Goal: Complete application form

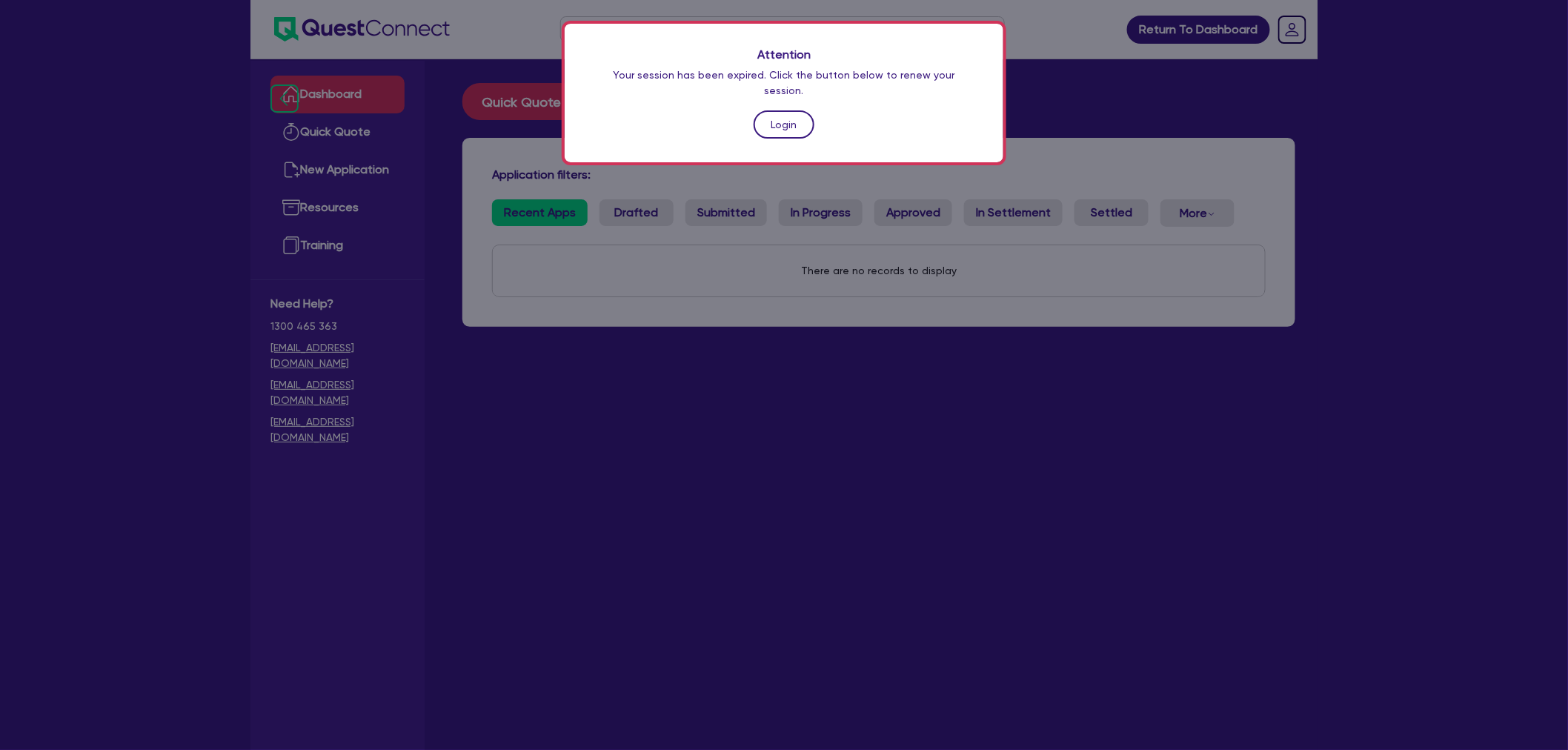
click at [764, 111] on link "Login" at bounding box center [784, 124] width 60 height 28
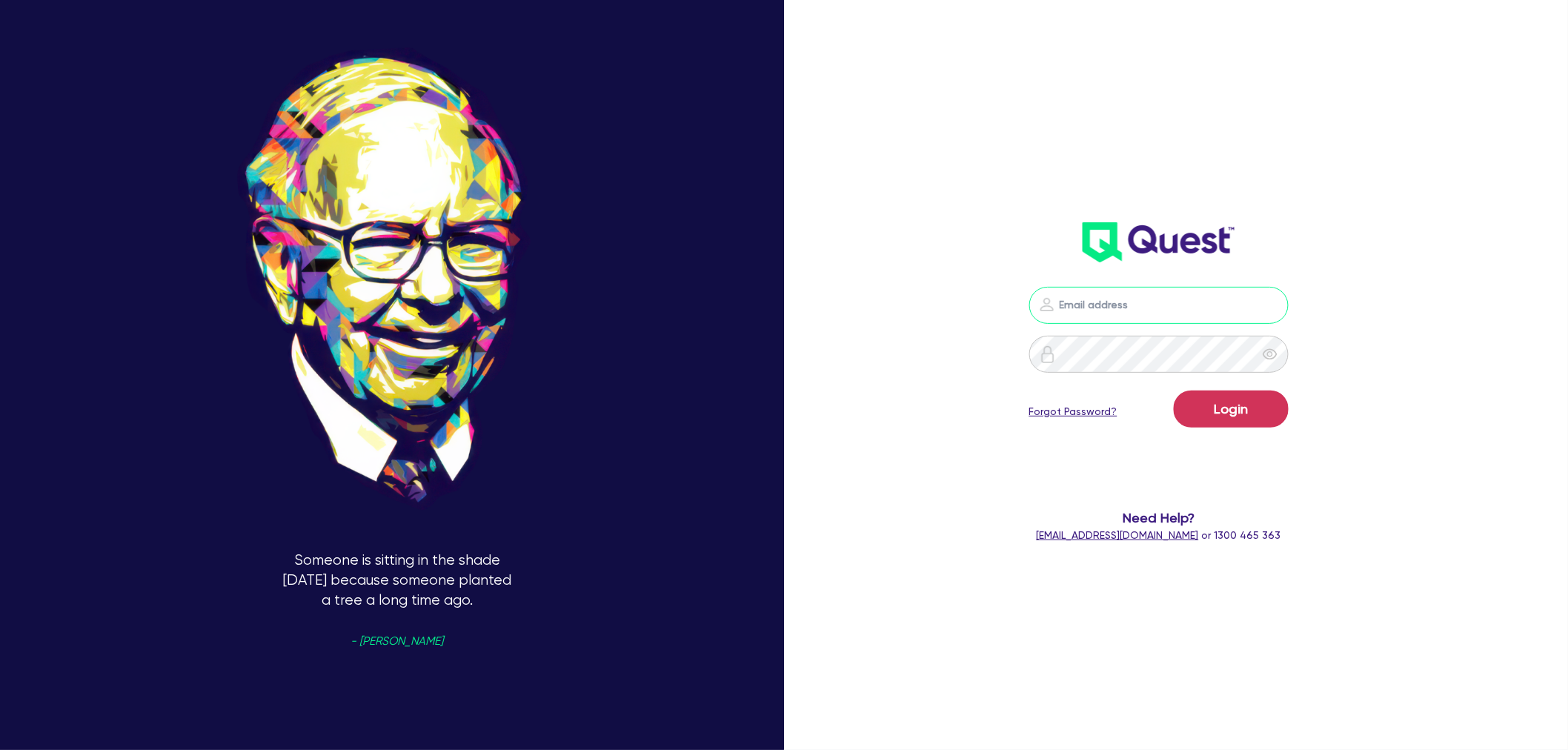
click at [1122, 290] on input "email" at bounding box center [1159, 305] width 259 height 37
type input "[PERSON_NAME][EMAIL_ADDRESS][PERSON_NAME][DOMAIN_NAME]"
click at [1225, 404] on button "Login" at bounding box center [1231, 409] width 114 height 37
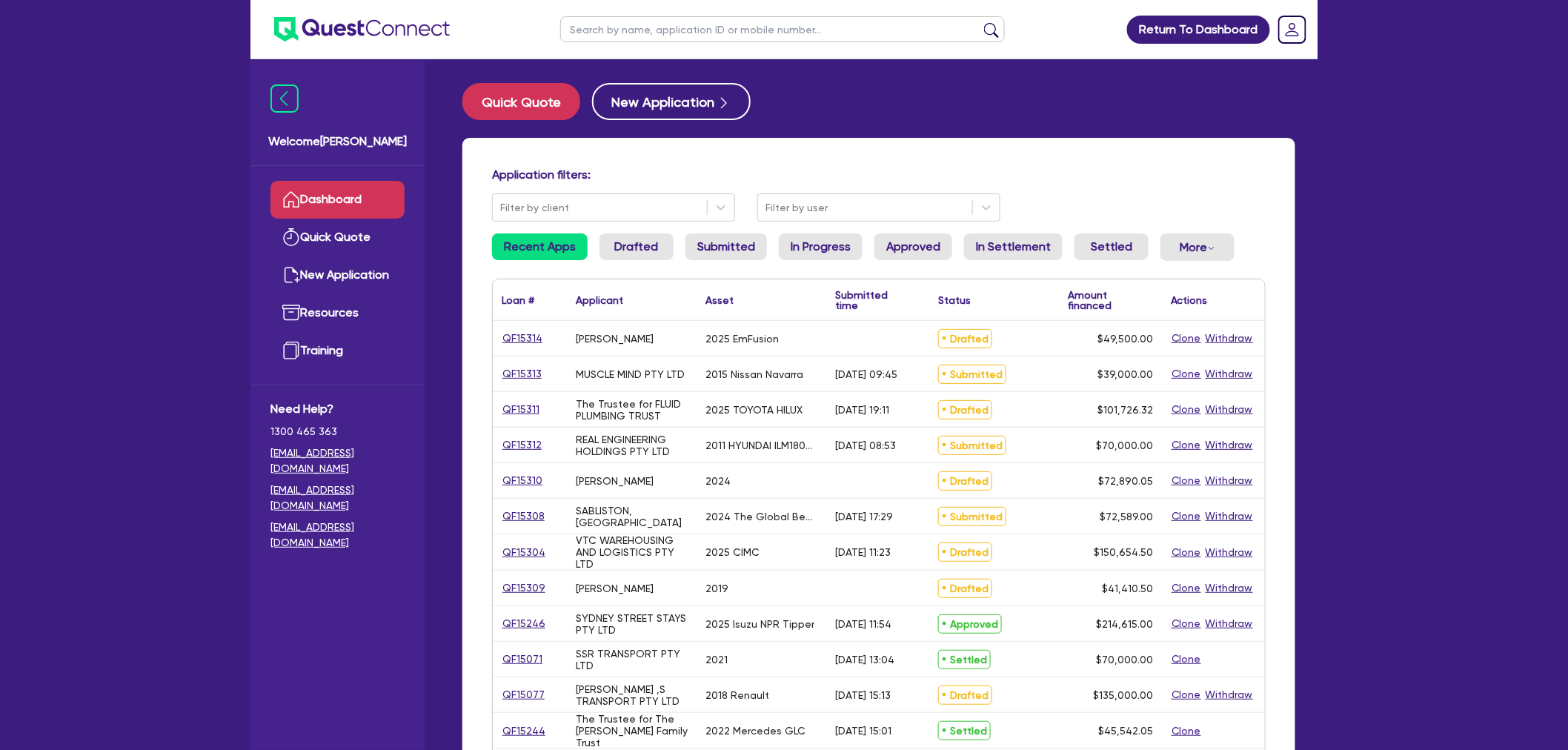
click at [184, 305] on div "Return To Dashboard Edit Profile Logout Welcome [PERSON_NAME] Quick Quote New A…" at bounding box center [784, 604] width 1568 height 1210
click at [631, 35] on input "text" at bounding box center [782, 29] width 444 height 26
paste input "Heildelburg material handling build the concrete plants and machinery"
type input "Heildelburg material handling build the concrete plants and machinery"
click at [635, 27] on input "text" at bounding box center [782, 29] width 444 height 26
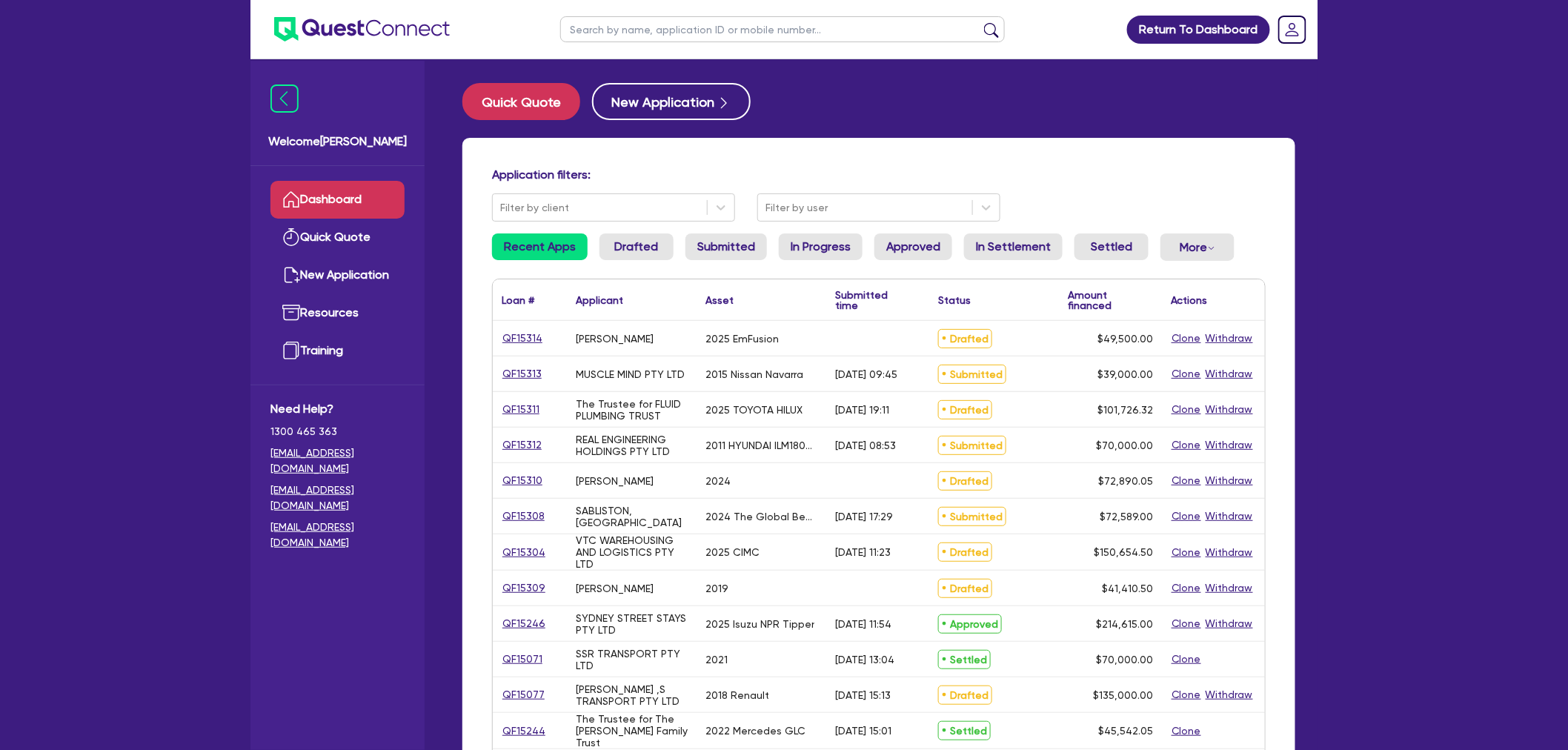
paste input "QF15312"
type input "QF15312"
click at [980, 22] on button "submit" at bounding box center [992, 33] width 24 height 21
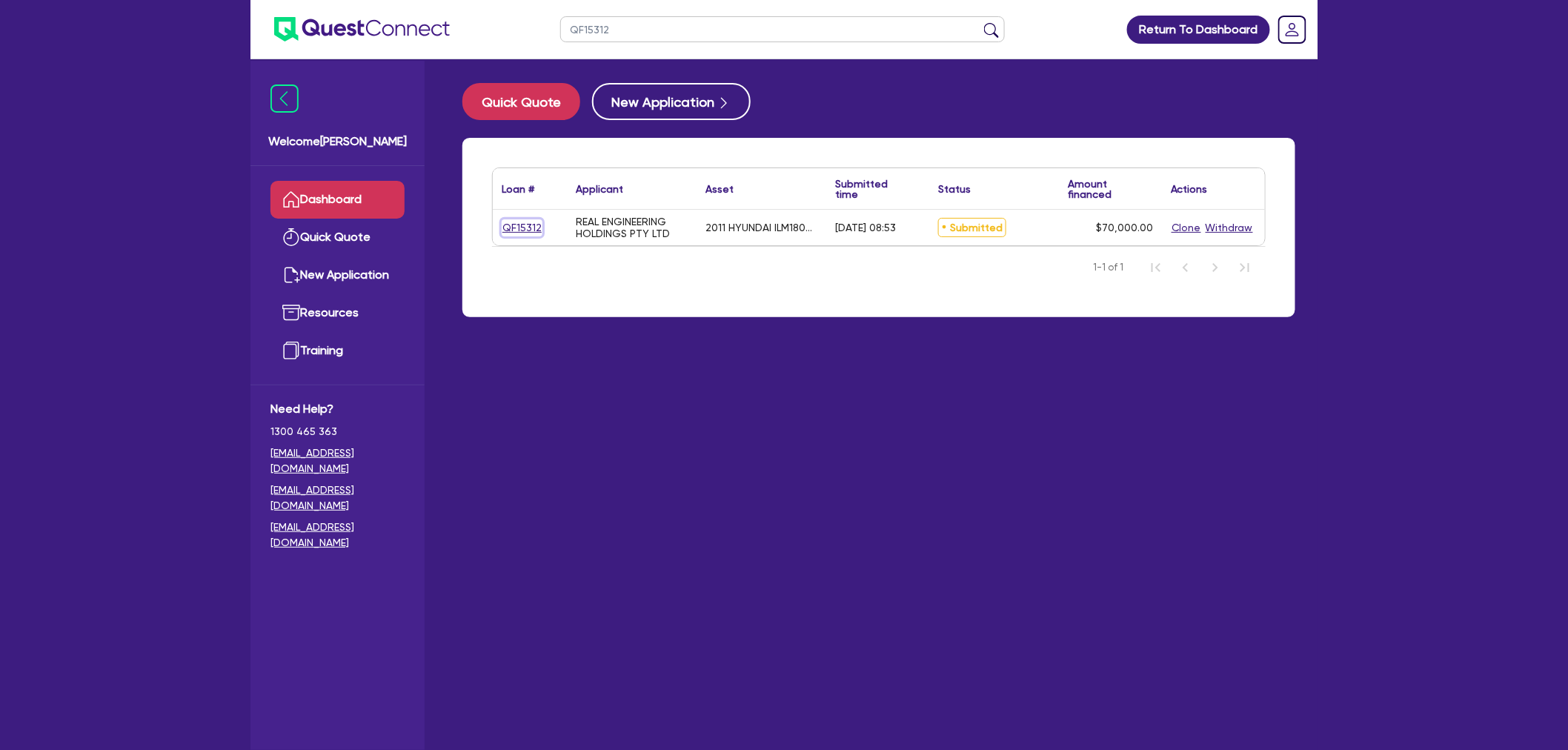
click at [514, 224] on link "QF15312" at bounding box center [522, 227] width 41 height 17
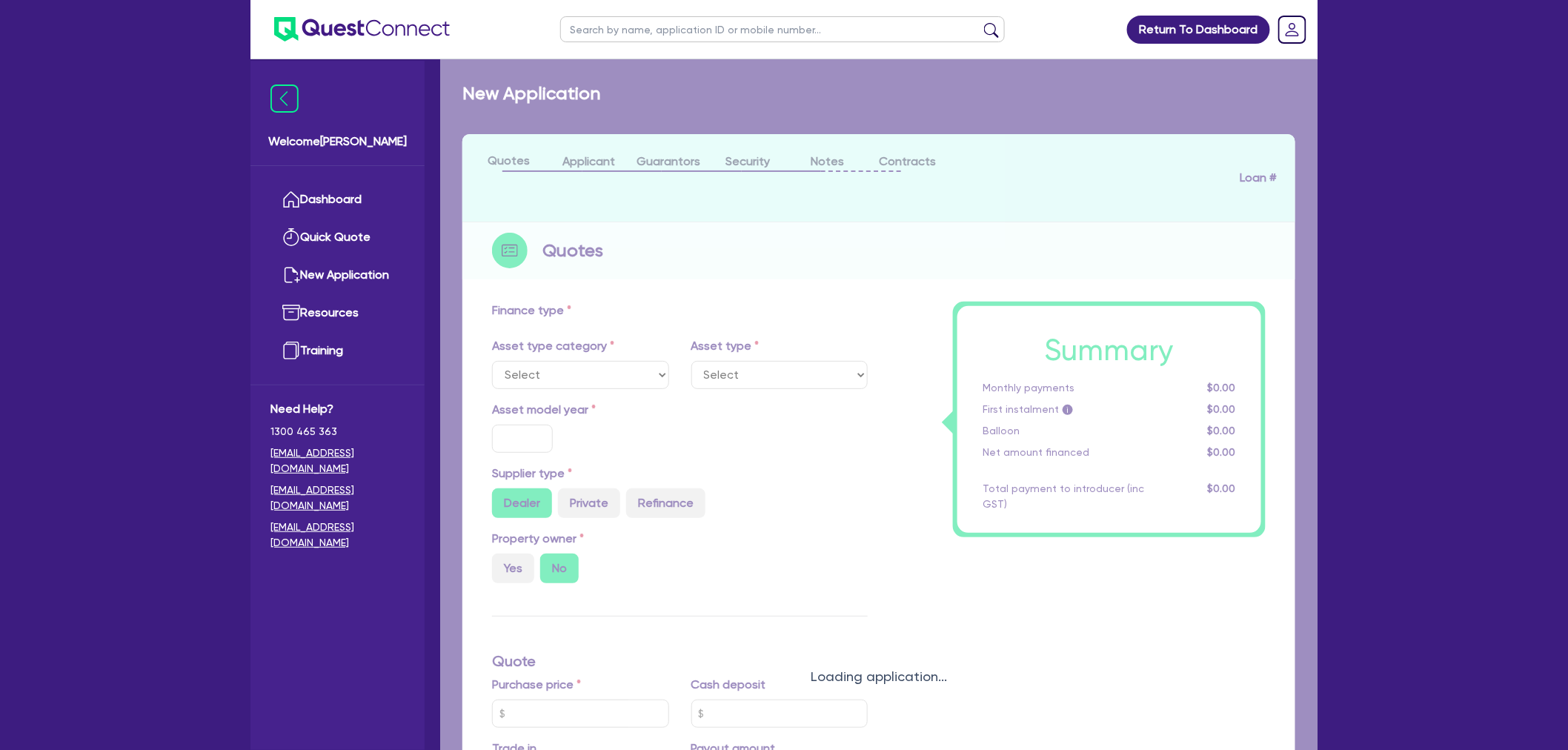
select select "SECONDARY_ASSETS"
type input "2011"
radio input "false"
radio input "true"
type input "70,000"
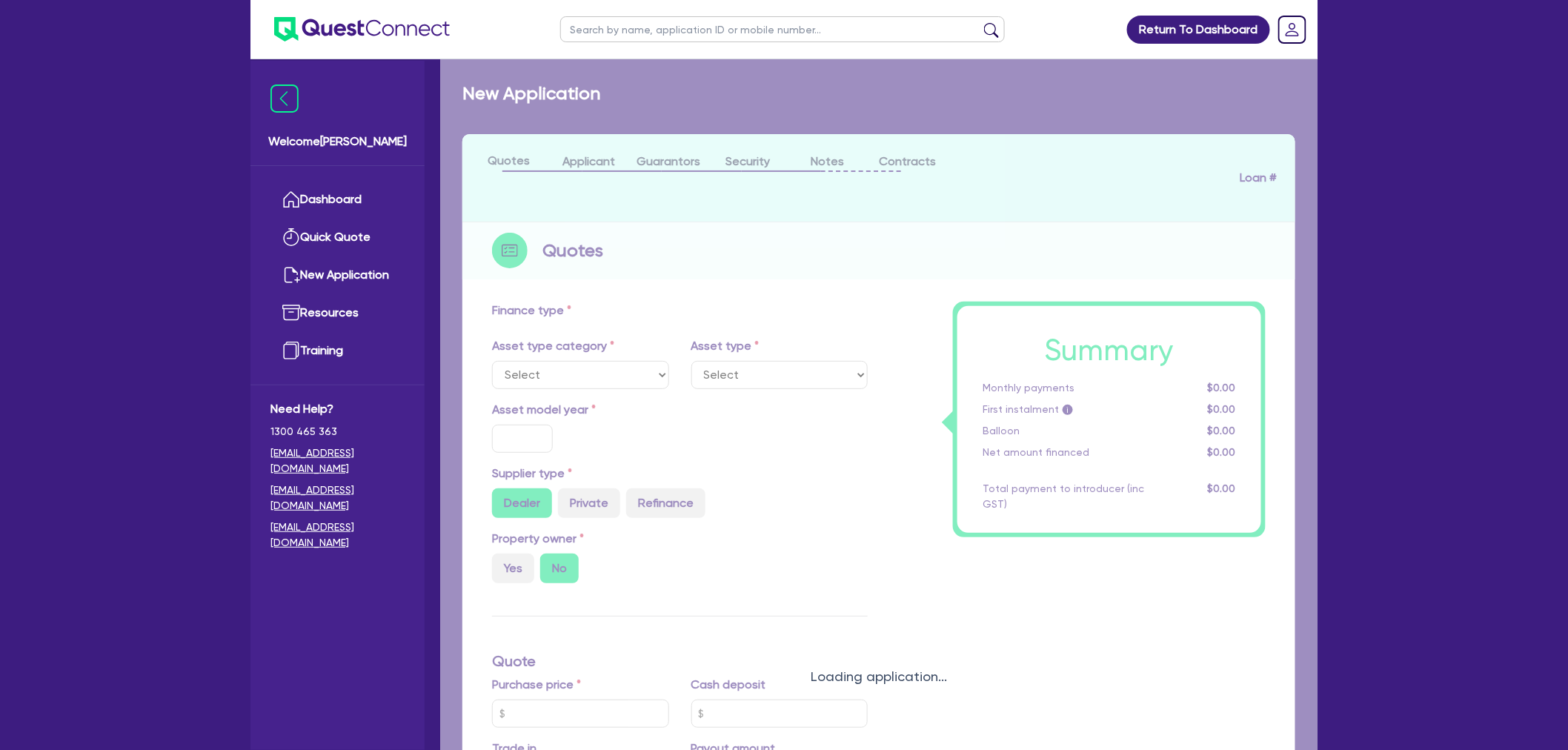
type input "5"
type input "3,500"
type input "17"
type input "2,500"
select select "CNC_AND_EDGE_BENDERS"
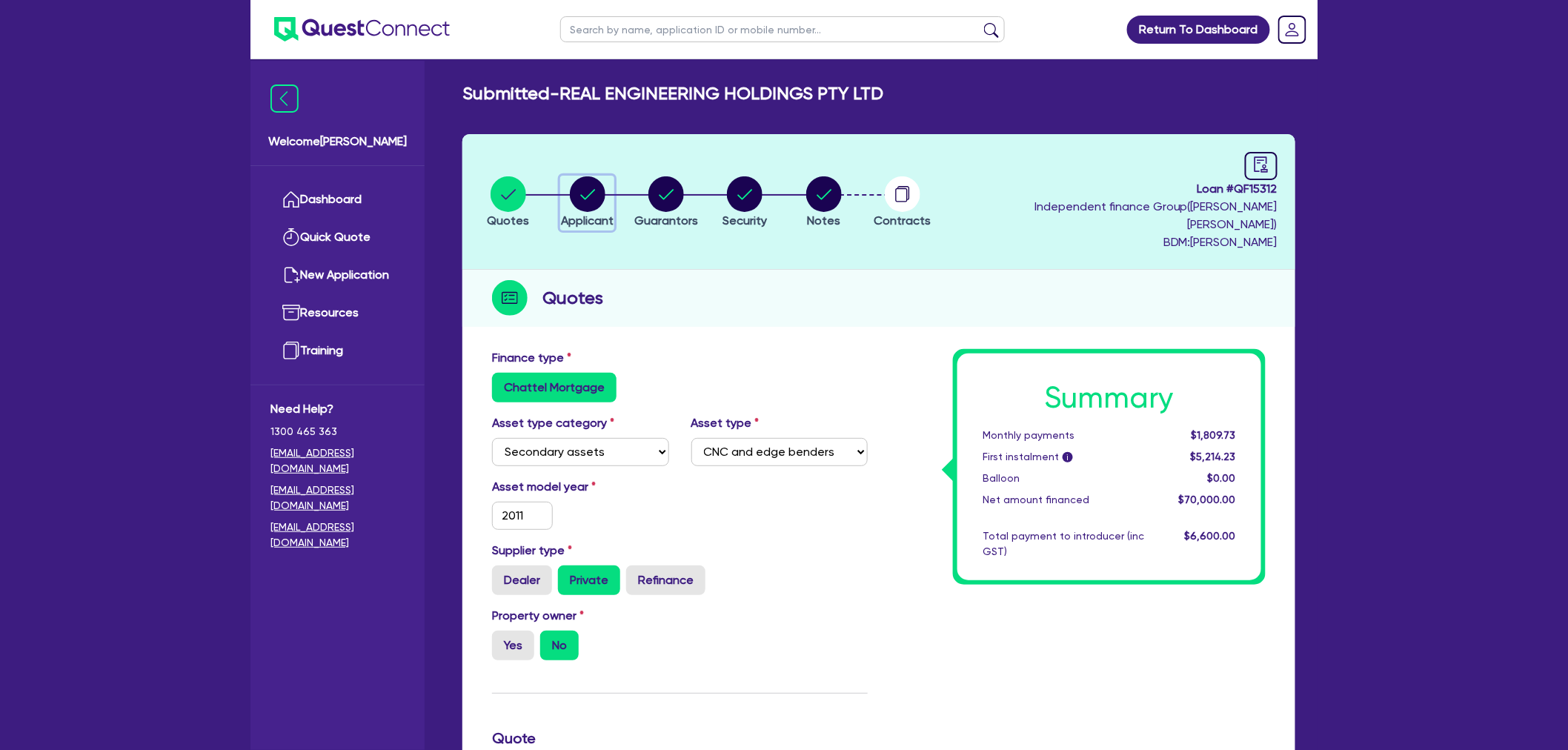
click at [589, 177] on circle "button" at bounding box center [588, 194] width 36 height 36
select select "COMPANY"
select select "MANUFACTURING"
select select "MACHINARY_EQUIPMENT"
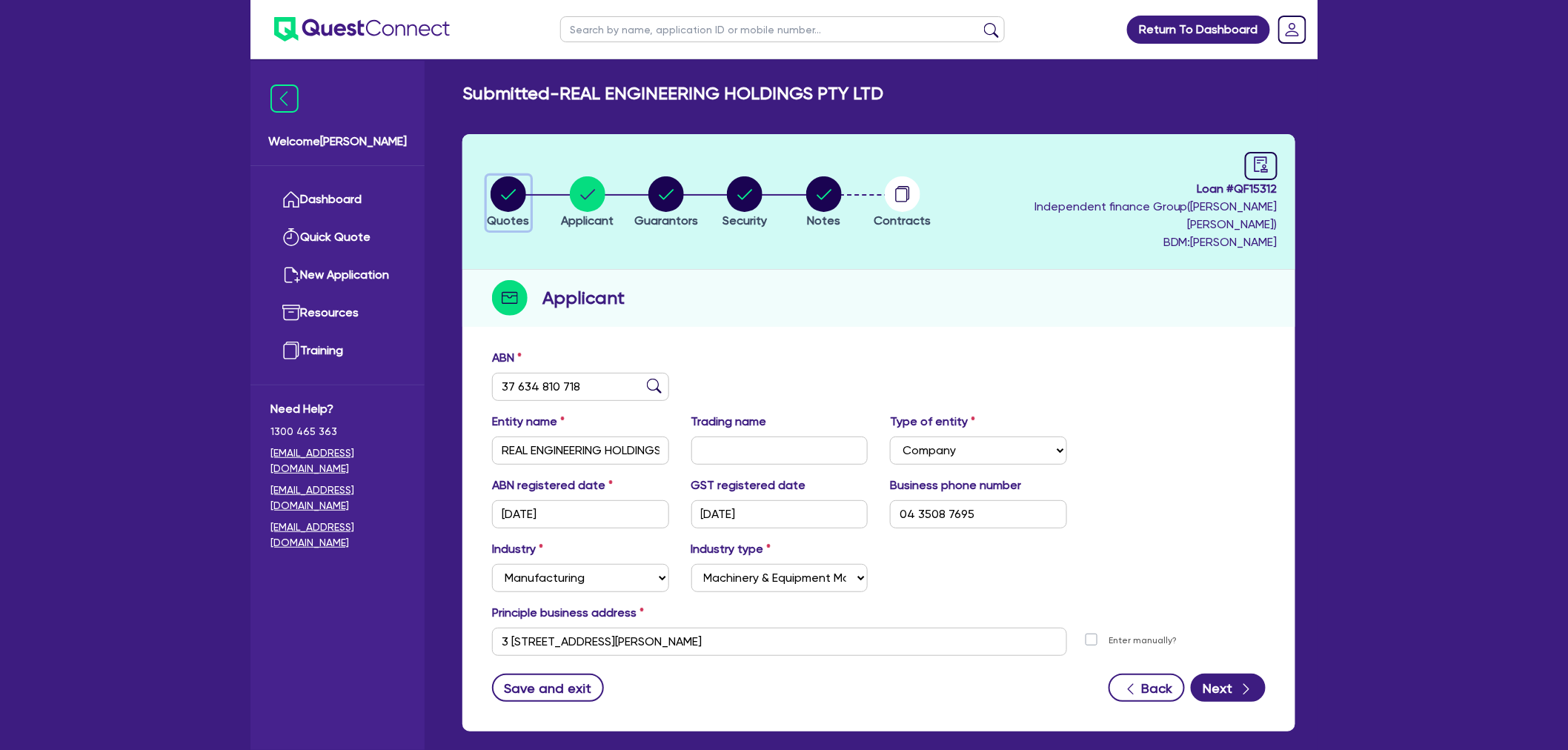
click at [511, 189] on icon "button" at bounding box center [509, 194] width 15 height 10
select select "SECONDARY_ASSETS"
select select "CNC_AND_EDGE_BENDERS"
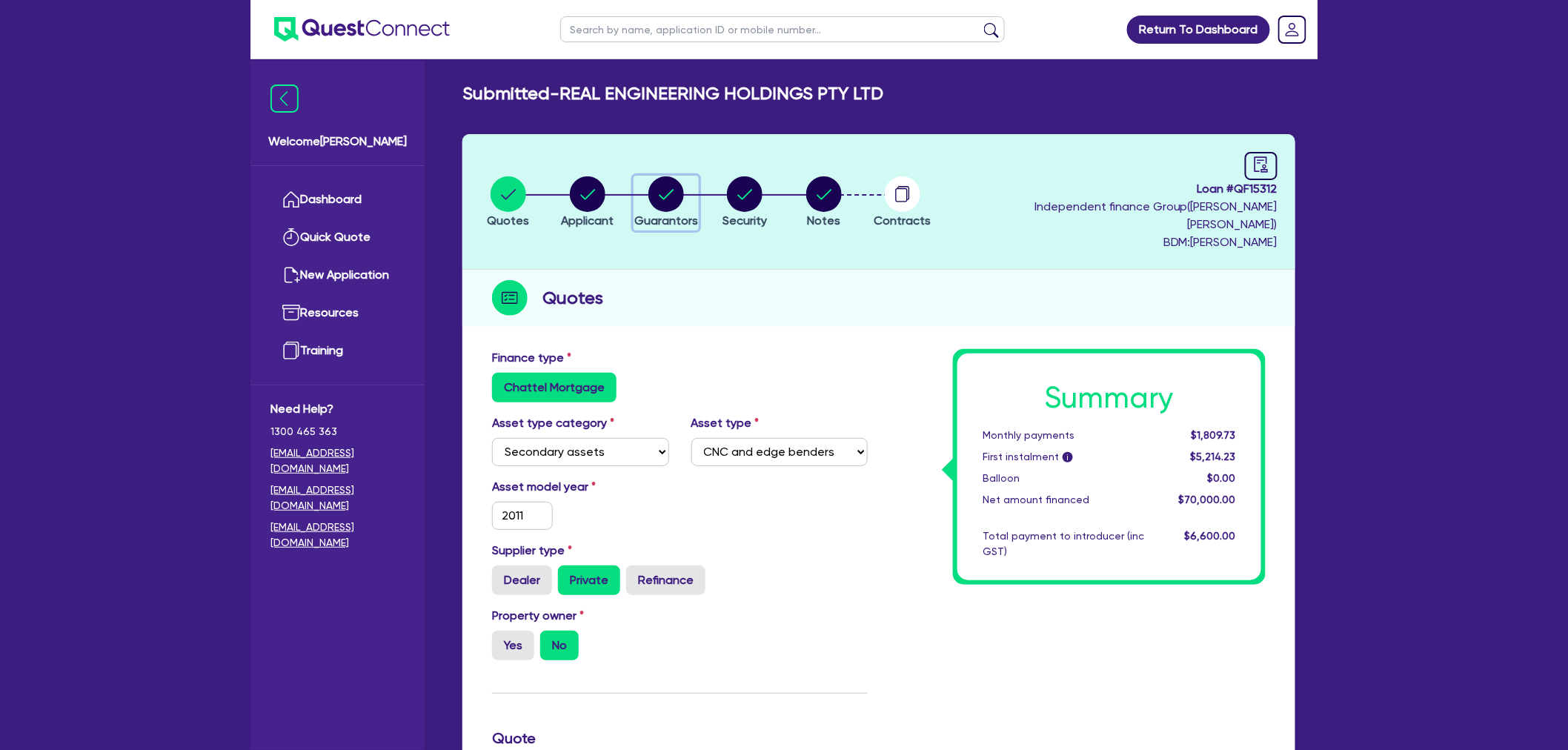
click at [671, 180] on circle "button" at bounding box center [666, 194] width 36 height 36
select select "MRS"
select select "[GEOGRAPHIC_DATA]"
select select "MARRIED"
select select "HOUSEHOLD_PERSONAL"
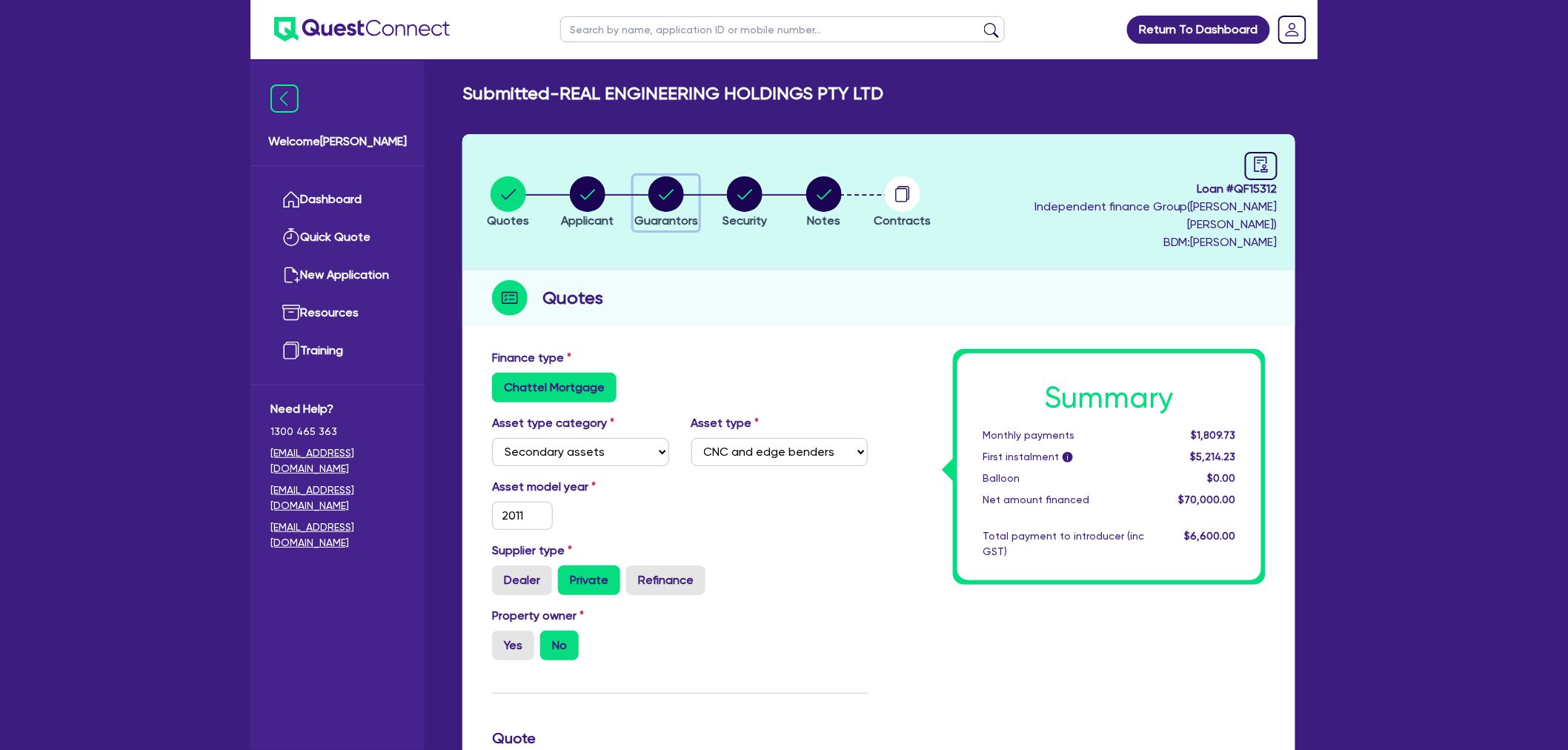
select select "CASH"
select select "VEHICLE"
select select "EQUIPMENT"
select select "CREDIT_CARD"
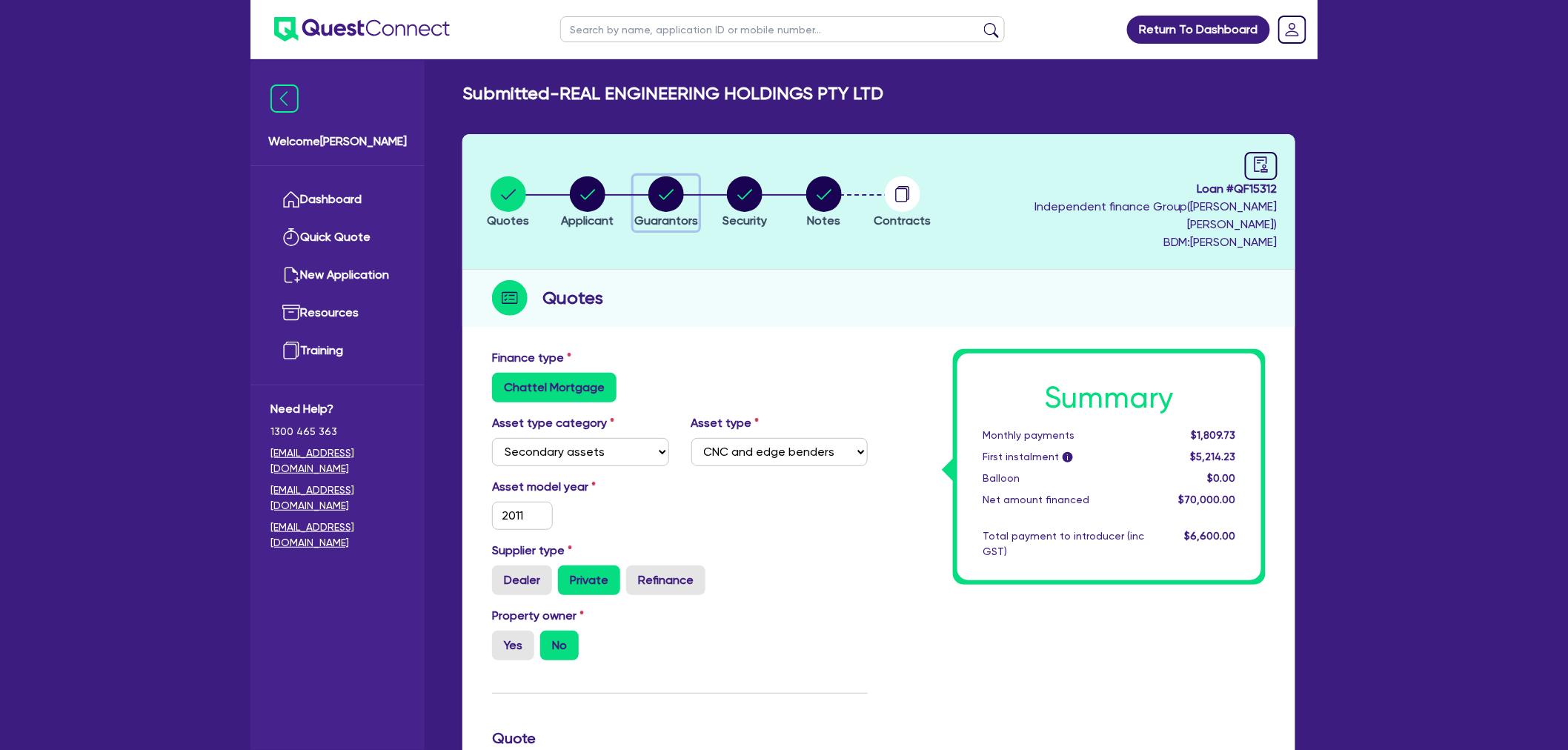
select select "EQUIPMENT_LOAN"
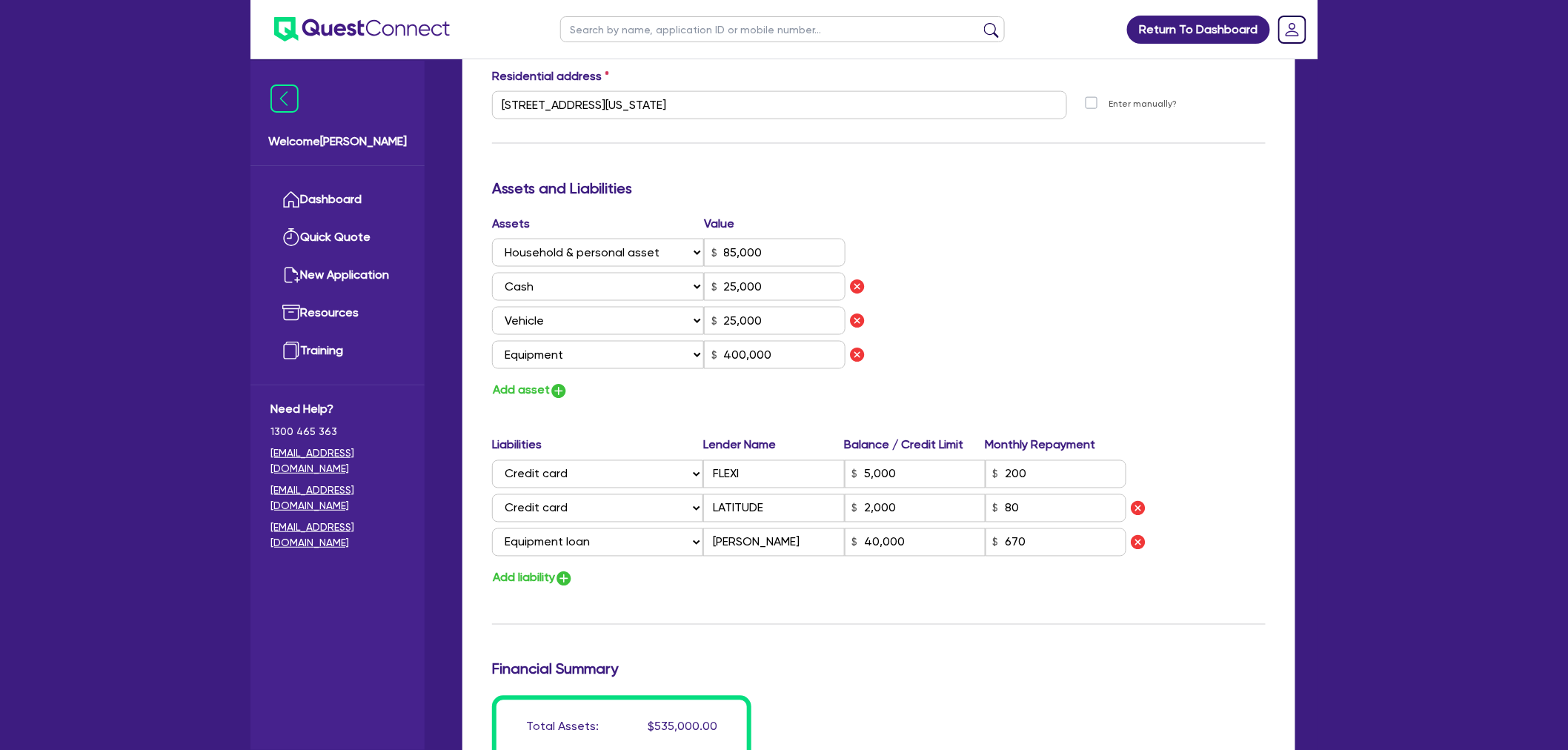
scroll to position [823, 0]
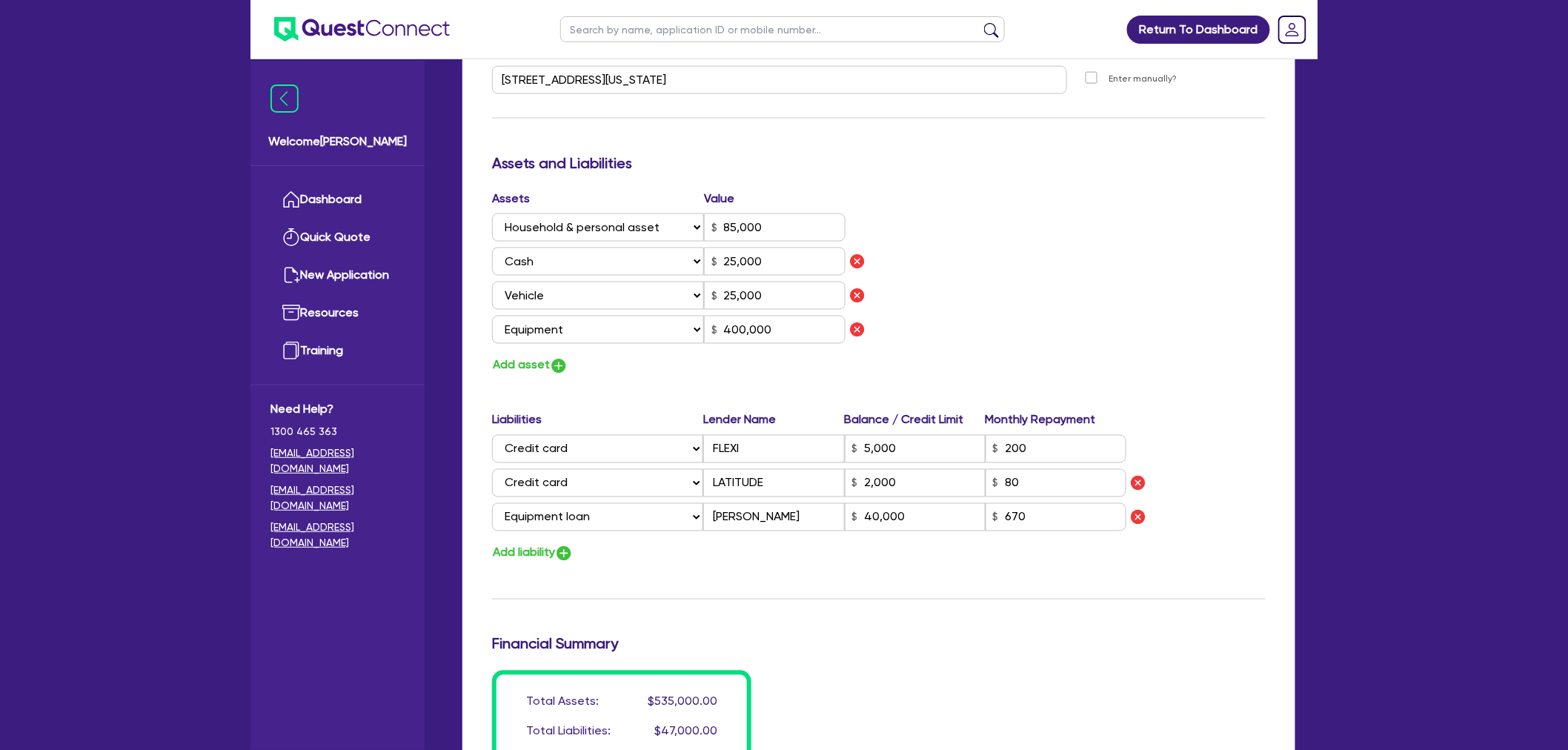
click at [572, 160] on div "Update residential status for Director #1 Boarding is only acceptable when the …" at bounding box center [879, 159] width 774 height 1267
drag, startPoint x: 506, startPoint y: 148, endPoint x: 654, endPoint y: 146, distance: 148.0
click at [654, 154] on h3 "Assets and Liabilities" at bounding box center [879, 163] width 774 height 17
drag, startPoint x: 619, startPoint y: 142, endPoint x: 497, endPoint y: 146, distance: 122.1
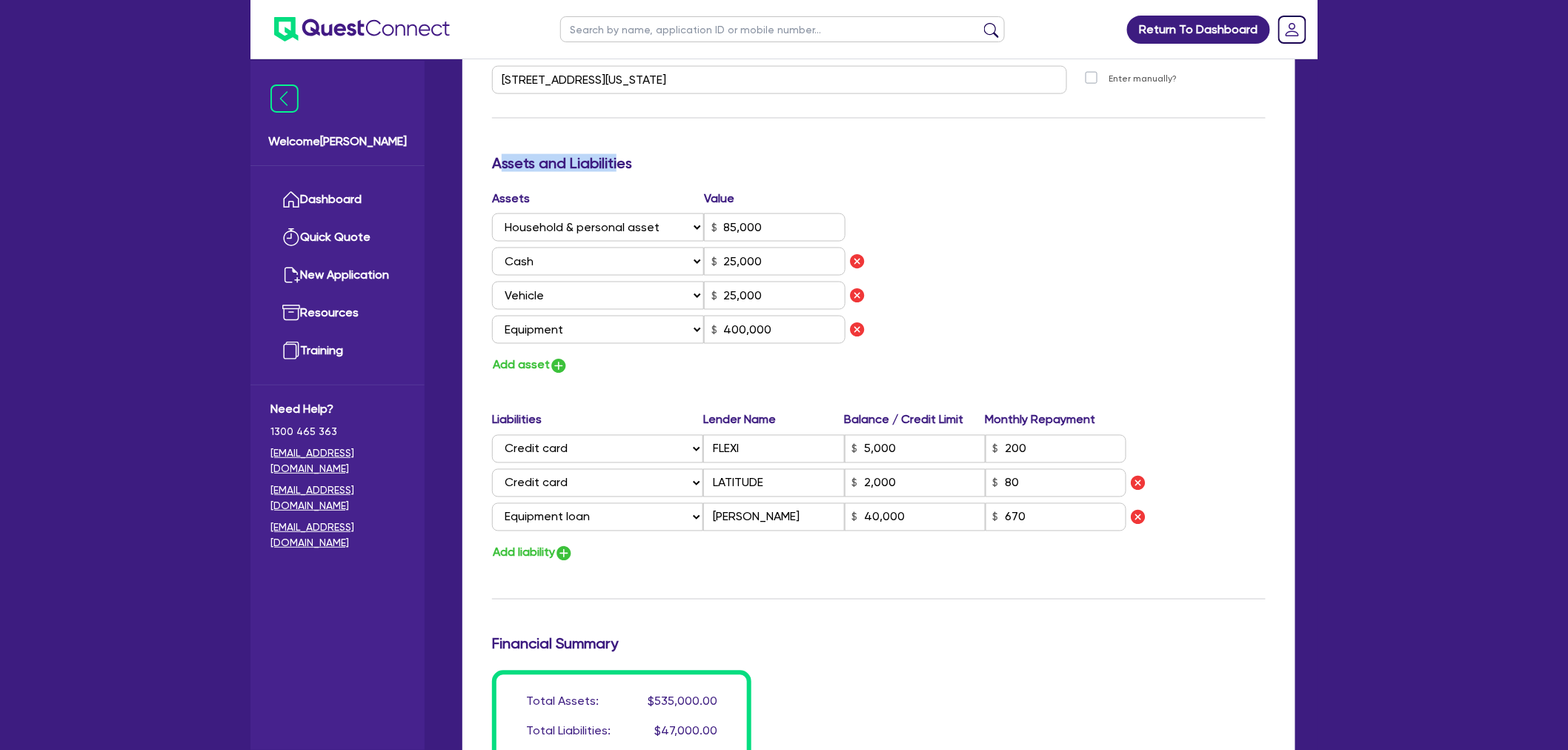
click at [497, 154] on h3 "Assets and Liabilities" at bounding box center [879, 163] width 774 height 17
click at [511, 154] on h3 "Assets and Liabilities" at bounding box center [879, 163] width 774 height 17
drag, startPoint x: 485, startPoint y: 142, endPoint x: 632, endPoint y: 150, distance: 147.2
click at [632, 154] on div "Assets and Liabilities" at bounding box center [879, 166] width 796 height 24
click at [632, 154] on h3 "Assets and Liabilities" at bounding box center [879, 163] width 774 height 17
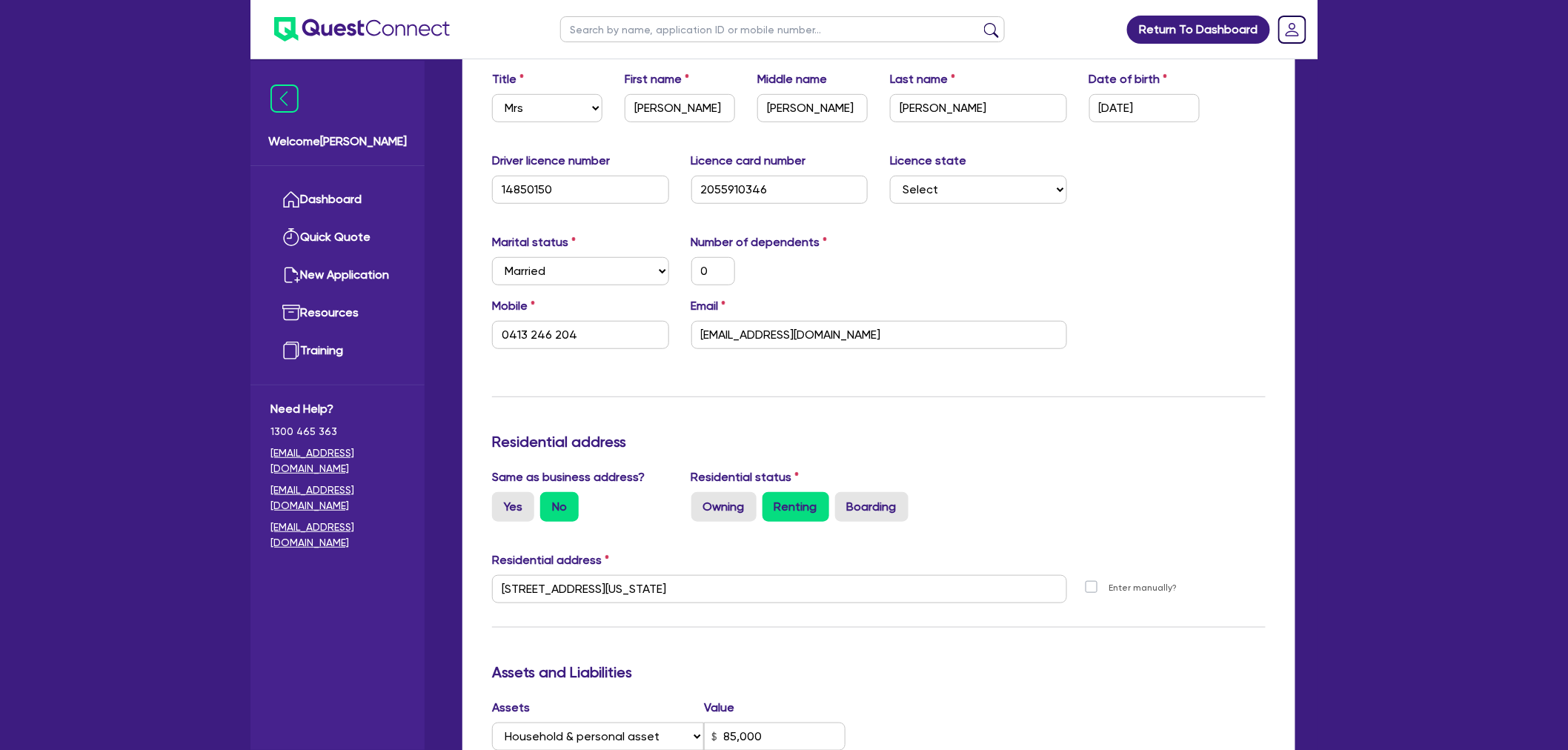
scroll to position [0, 0]
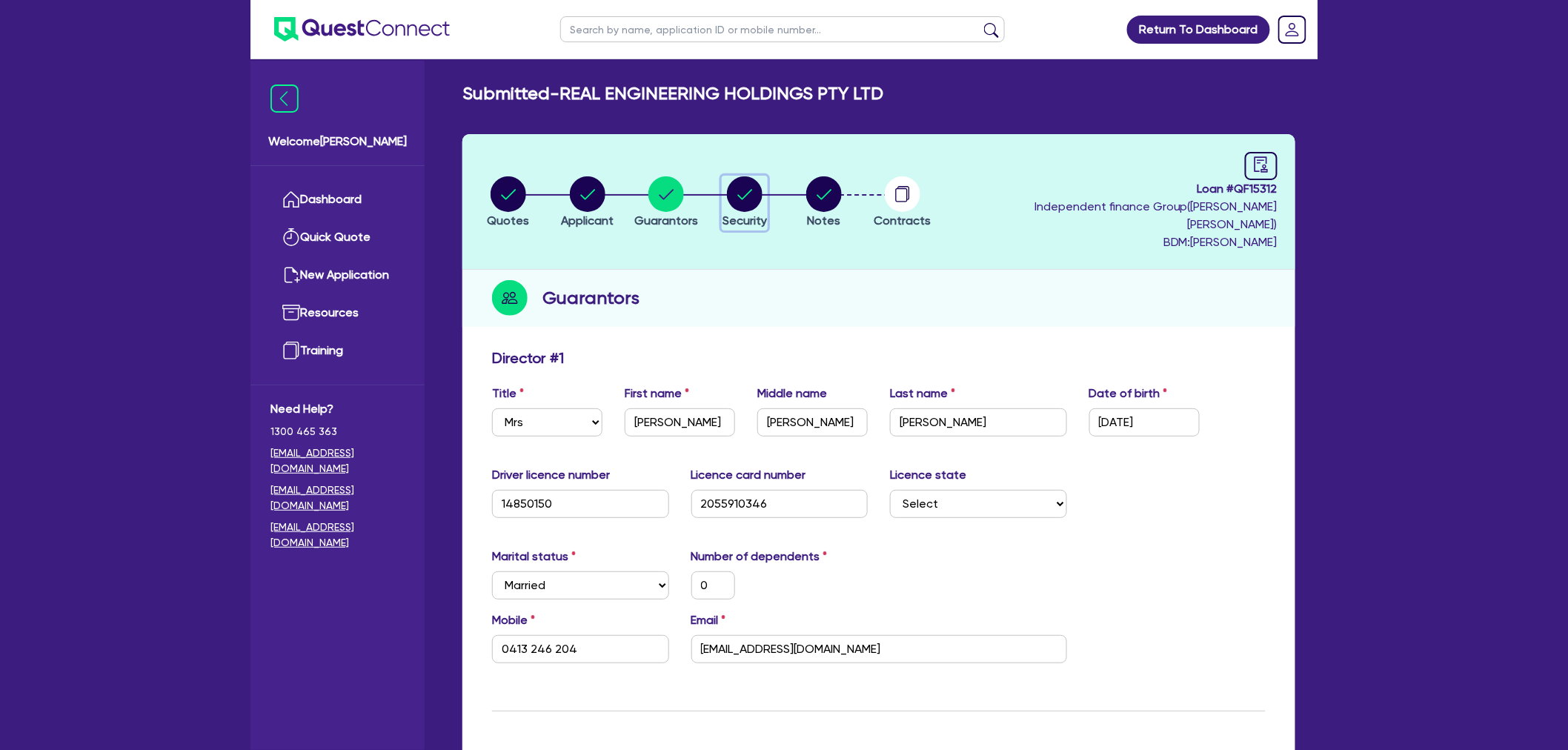
click at [742, 179] on circle "button" at bounding box center [744, 194] width 36 height 36
select select "SECONDARY_ASSETS"
select select "CNC_AND_EDGE_BENDERS"
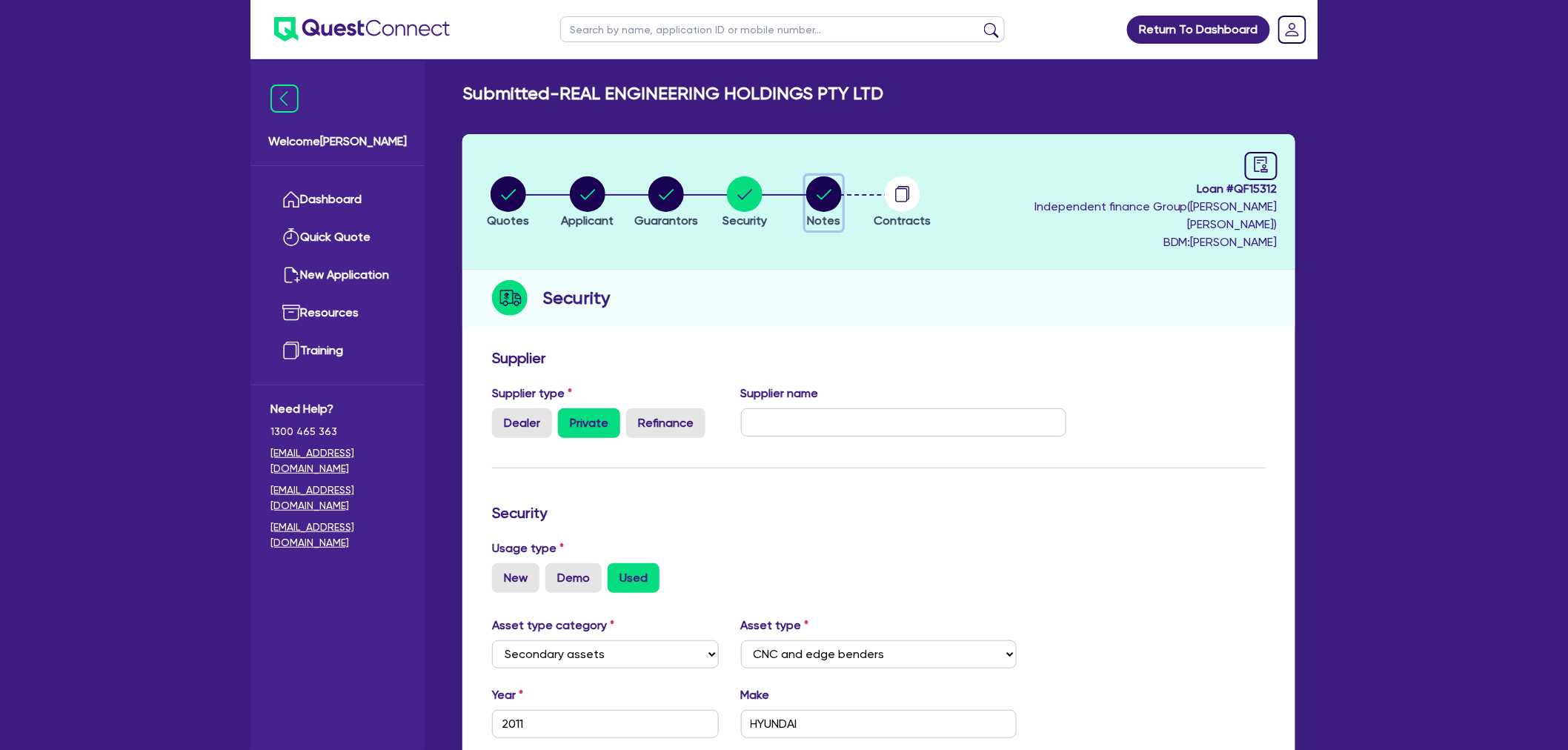
click at [829, 185] on circle "button" at bounding box center [824, 194] width 36 height 36
select select "Quest Finance - Own Book"
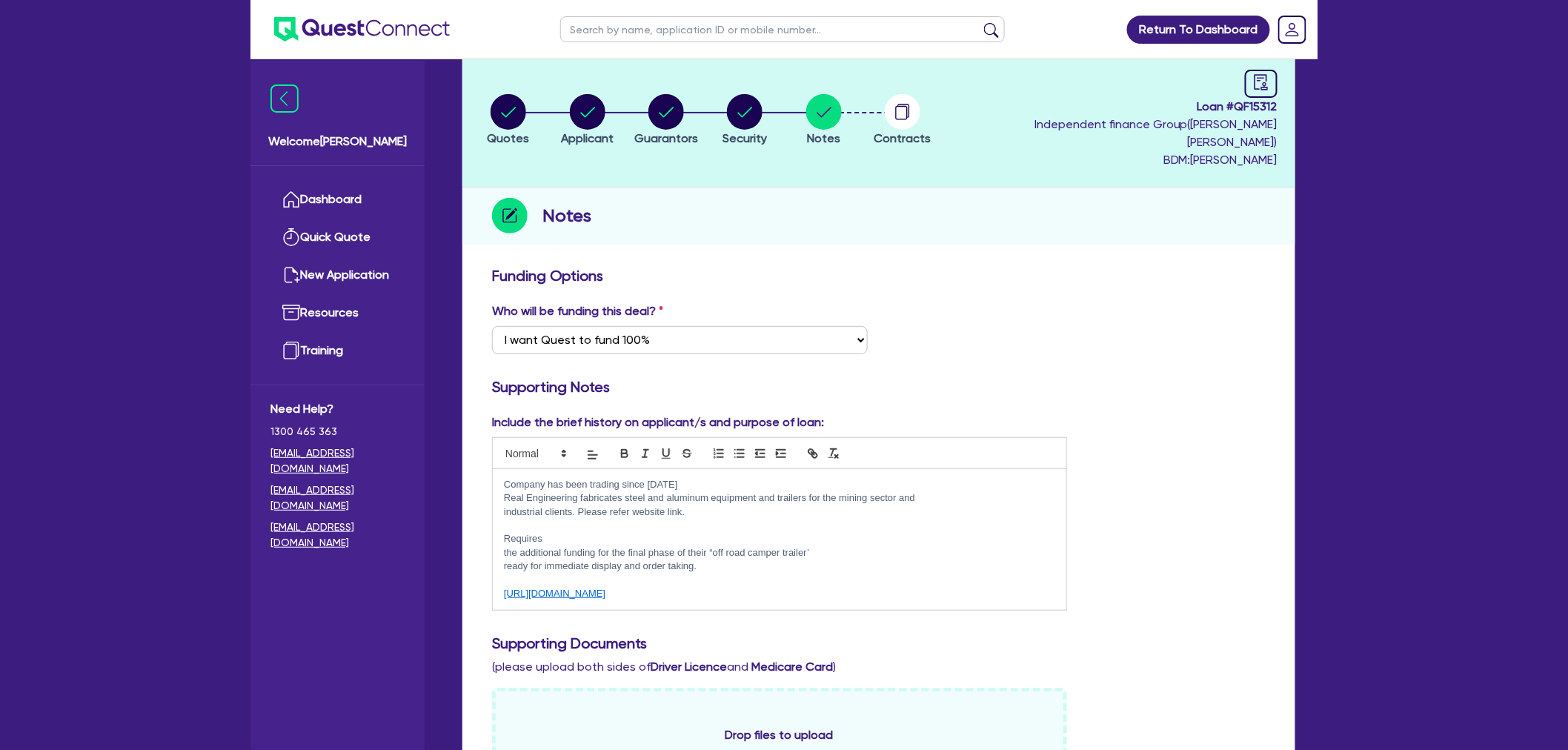
drag, startPoint x: 1060, startPoint y: 239, endPoint x: 1005, endPoint y: 261, distance: 59.2
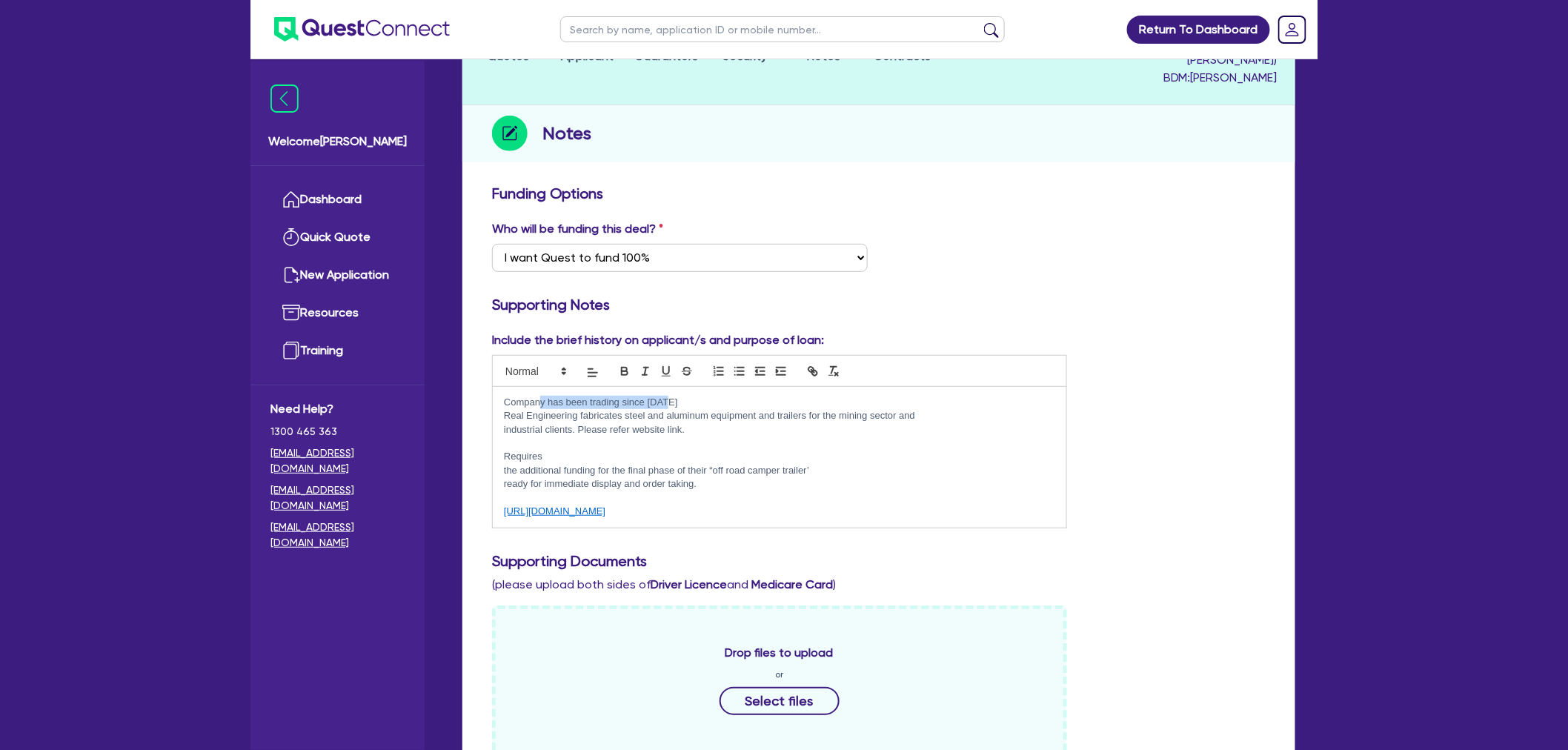
drag, startPoint x: 541, startPoint y: 383, endPoint x: 686, endPoint y: 384, distance: 145.0
click at [686, 396] on p "Company has been trading since [DATE]" at bounding box center [779, 402] width 551 height 14
drag, startPoint x: 512, startPoint y: 397, endPoint x: 940, endPoint y: 422, distance: 428.7
click at [940, 422] on div "Company has been trading since [DATE] Real Engineering fabricates steel and alu…" at bounding box center [779, 457] width 573 height 141
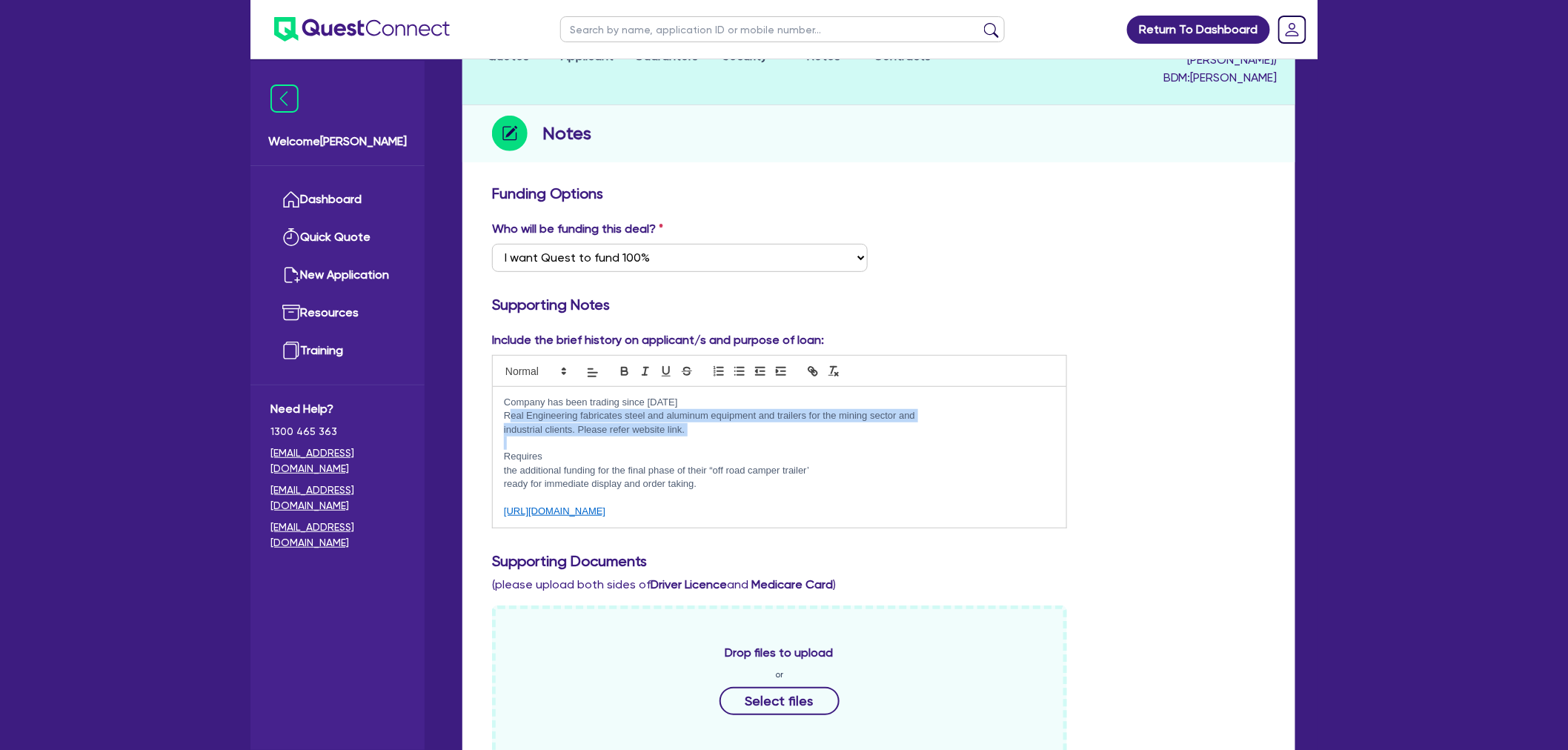
click at [940, 437] on p at bounding box center [779, 443] width 551 height 14
drag, startPoint x: 791, startPoint y: 420, endPoint x: 500, endPoint y: 380, distance: 293.7
click at [500, 387] on div "Company has been trading since [DATE] Real Engineering fabricates steel and alu…" at bounding box center [779, 457] width 573 height 141
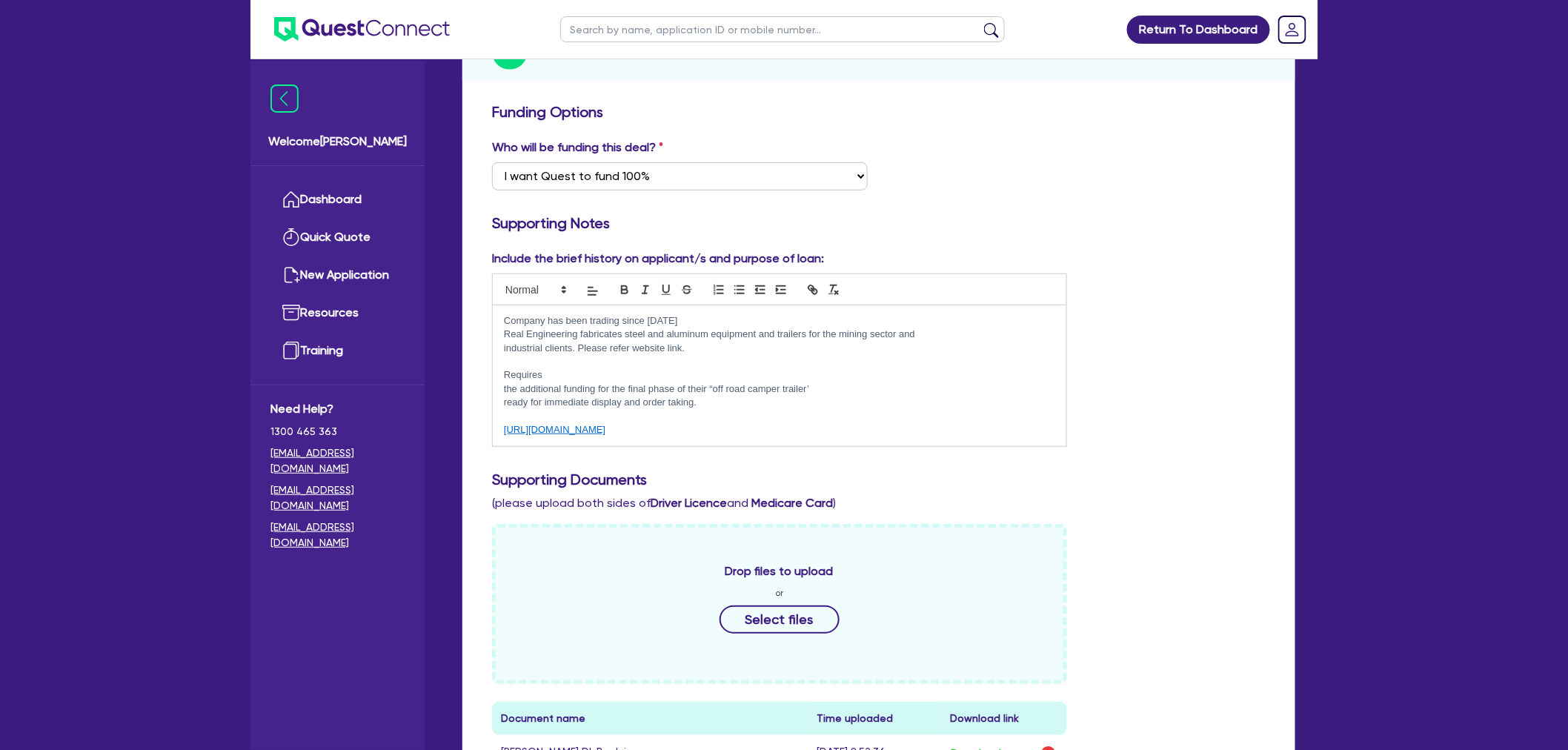
scroll to position [329, 0]
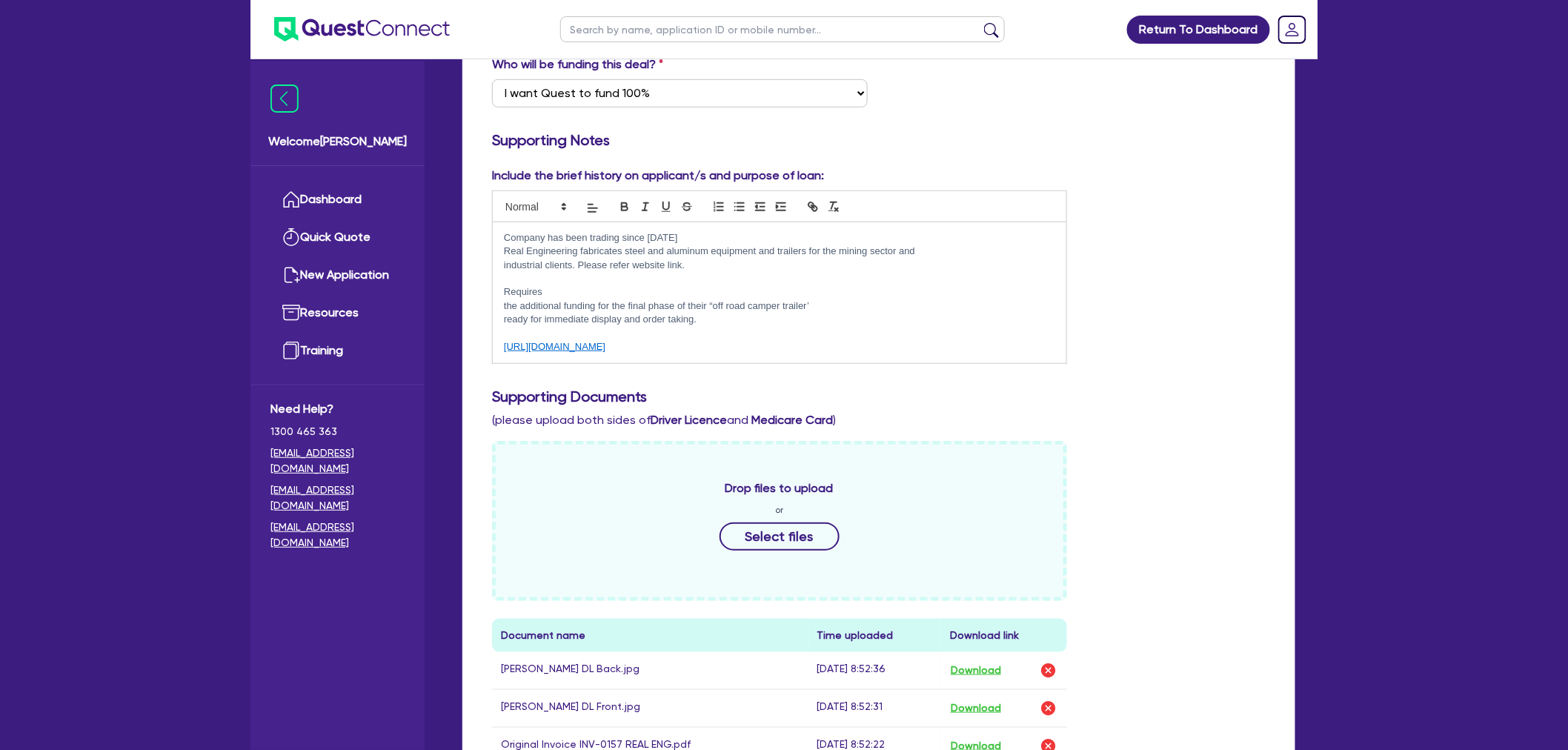
click at [854, 400] on div "Supporting Documents (please upload both sides of Driver Licence and Medicare C…" at bounding box center [879, 408] width 796 height 41
drag, startPoint x: 857, startPoint y: 400, endPoint x: 491, endPoint y: 364, distance: 367.8
click at [491, 364] on div "Include the brief history on applicant/s and purpose of loan: Company has been …" at bounding box center [879, 497] width 796 height 660
drag, startPoint x: 491, startPoint y: 364, endPoint x: 803, endPoint y: 398, distance: 313.8
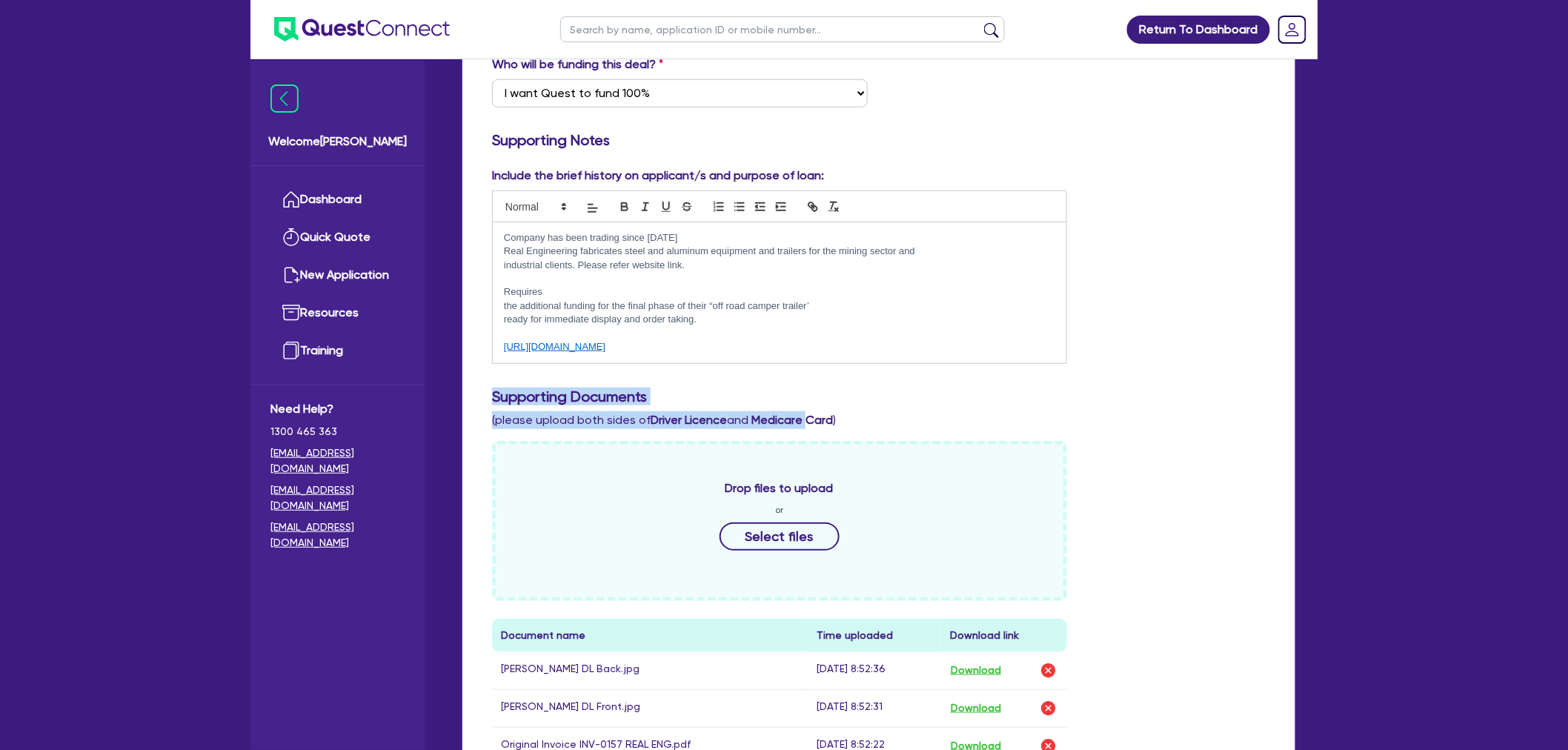
click at [803, 398] on div "Include the brief history on applicant/s and purpose of loan: Company has been …" at bounding box center [879, 497] width 796 height 660
click at [833, 413] on b "Medicare Card" at bounding box center [792, 420] width 82 height 14
drag, startPoint x: 846, startPoint y: 402, endPoint x: 497, endPoint y: 364, distance: 351.1
click at [497, 364] on div "Include the brief history on applicant/s and purpose of loan: Company has been …" at bounding box center [879, 497] width 796 height 660
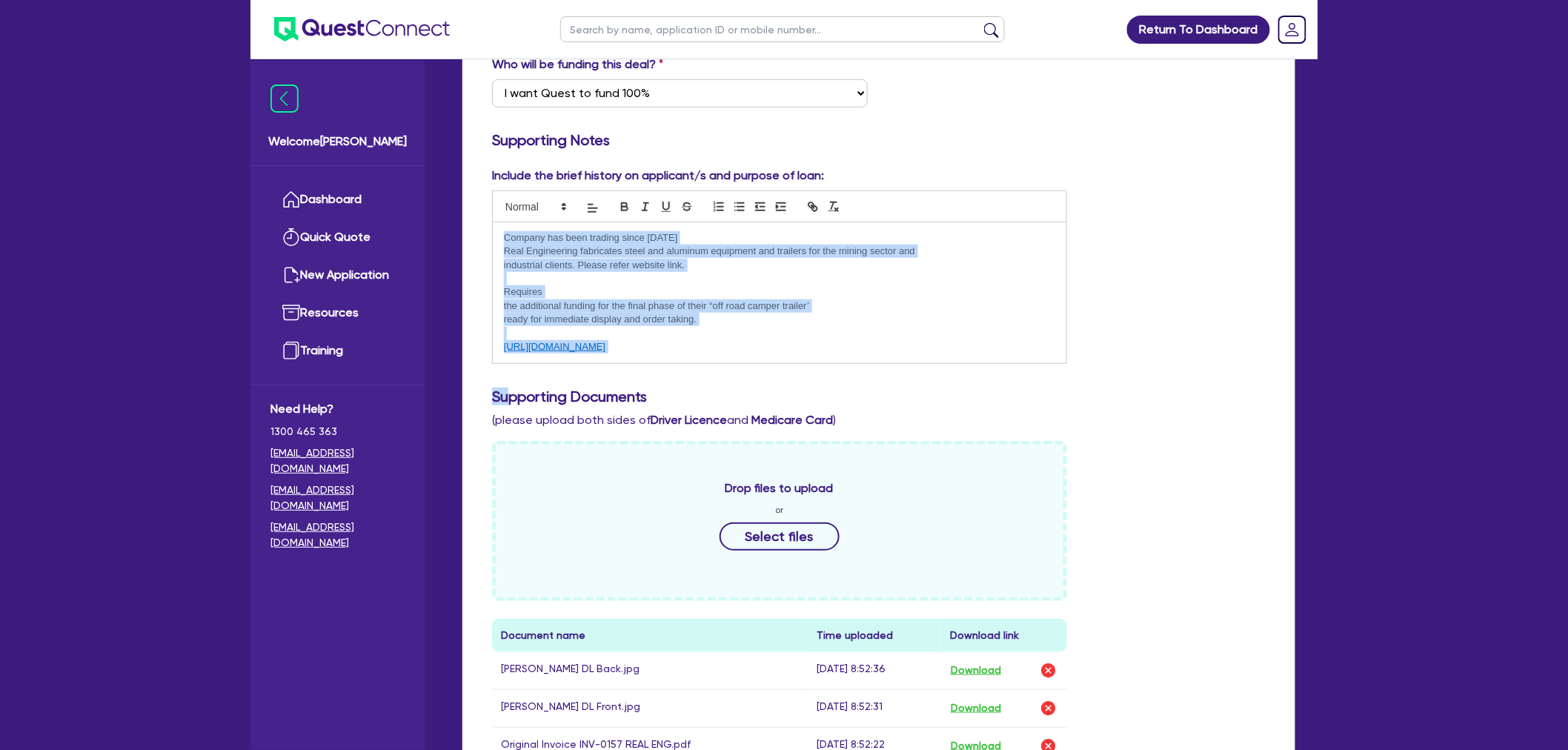
click at [506, 356] on div "Include the brief history on applicant/s and purpose of loan: Company has been …" at bounding box center [879, 497] width 796 height 660
click at [654, 313] on p "ready for immediate display and order taking." at bounding box center [779, 319] width 551 height 14
click at [693, 327] on p at bounding box center [779, 333] width 551 height 14
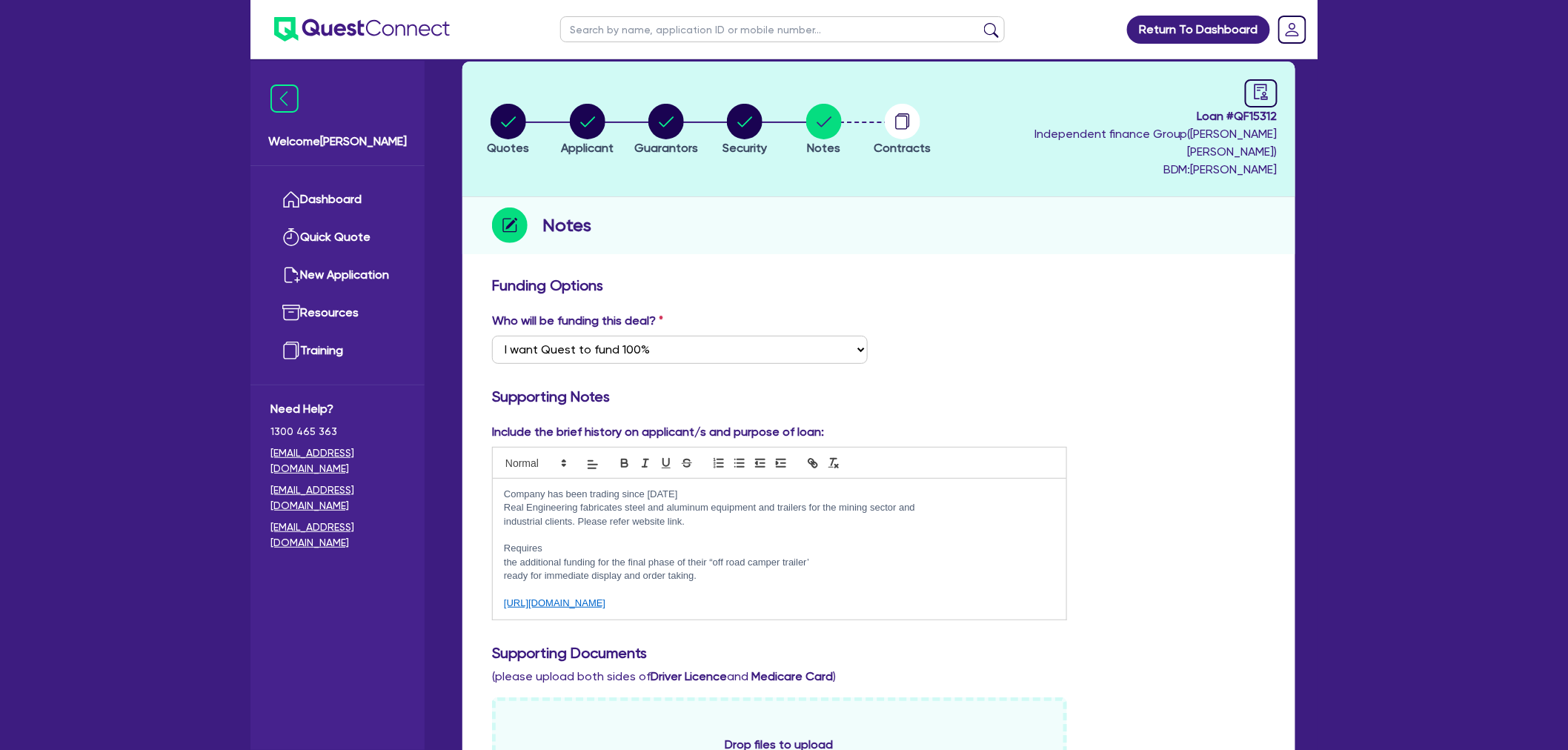
scroll to position [0, 0]
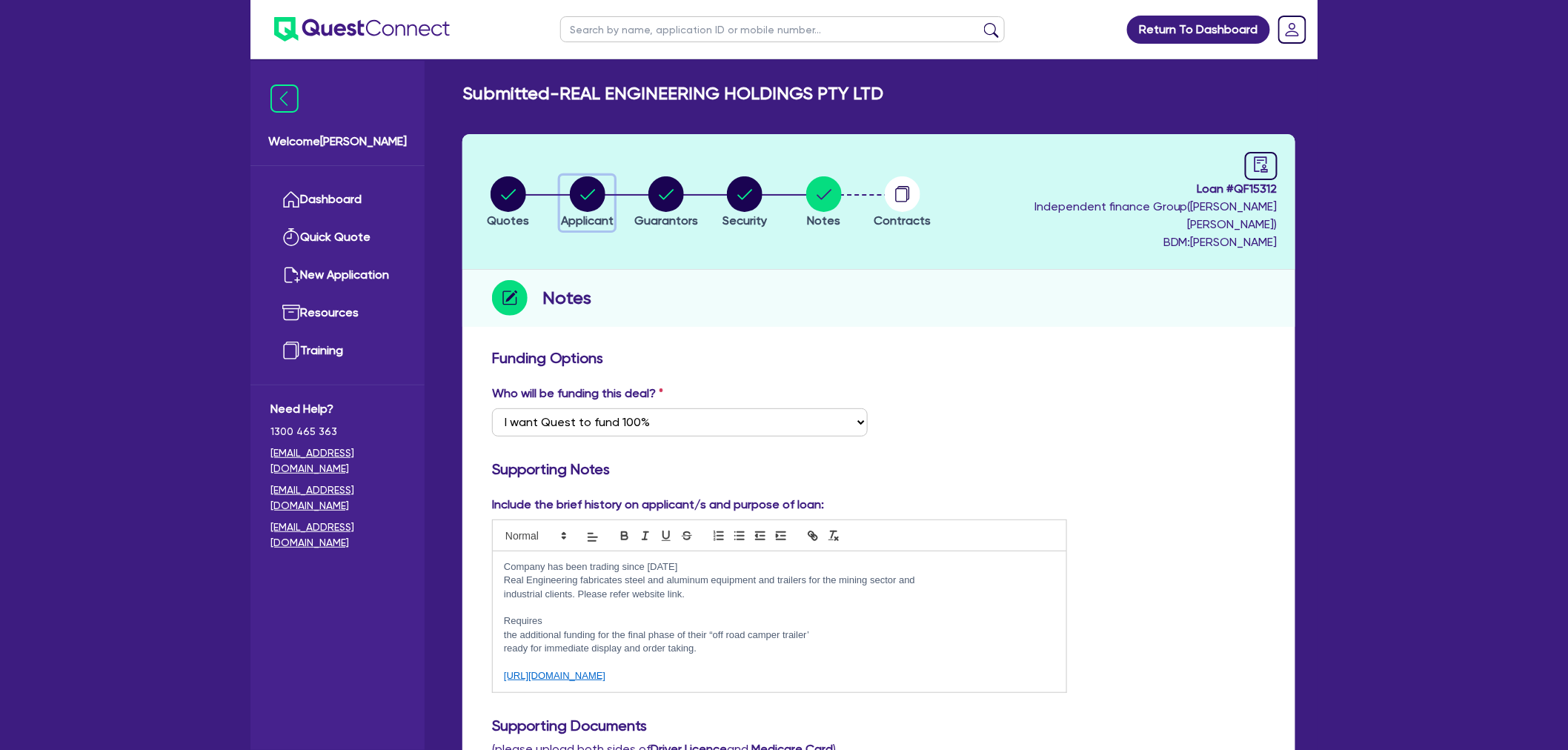
click at [603, 180] on circle "button" at bounding box center [588, 194] width 36 height 36
select select "COMPANY"
select select "MANUFACTURING"
select select "MACHINARY_EQUIPMENT"
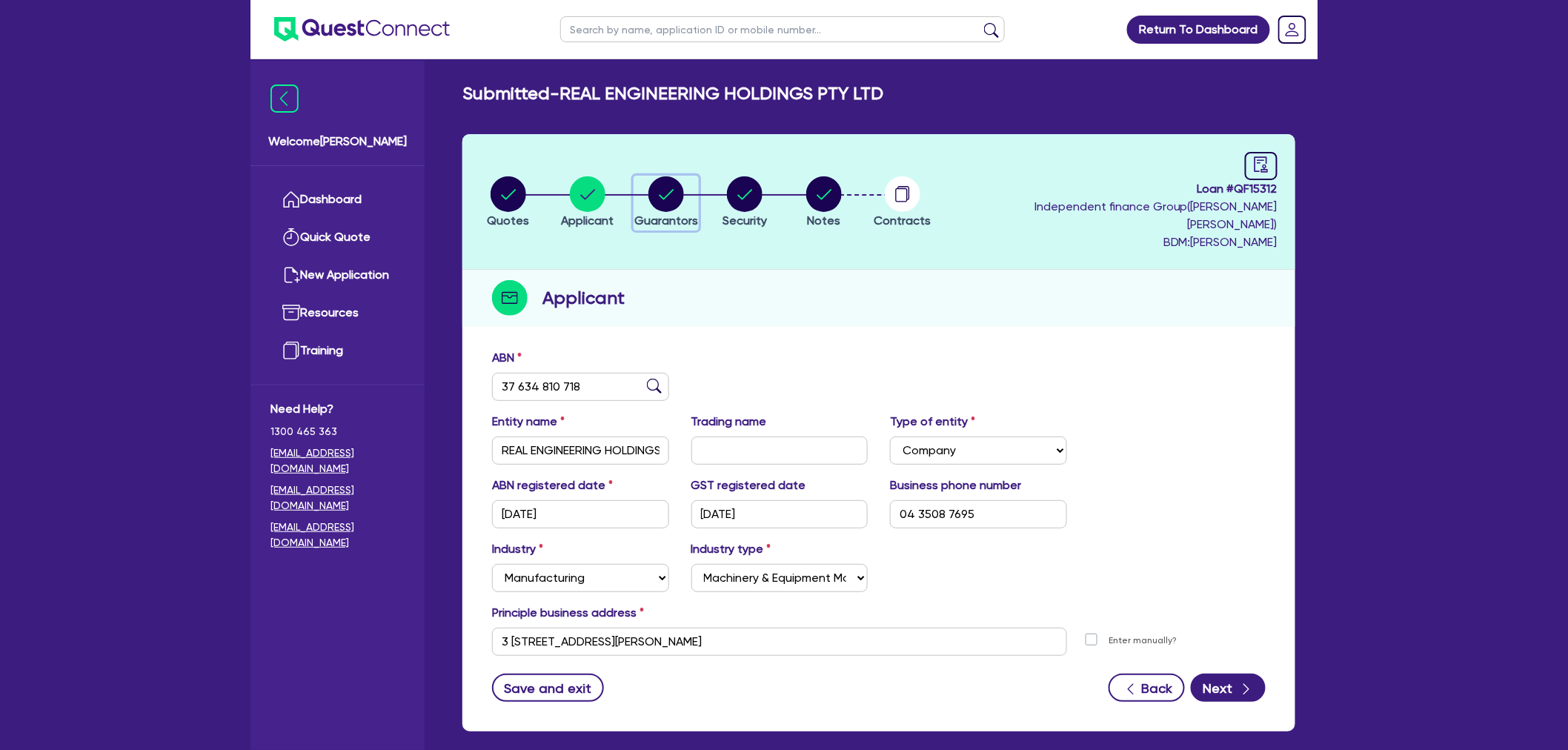
click at [642, 188] on div "button" at bounding box center [666, 194] width 64 height 36
select select "MRS"
select select "[GEOGRAPHIC_DATA]"
select select "MARRIED"
select select "HOUSEHOLD_PERSONAL"
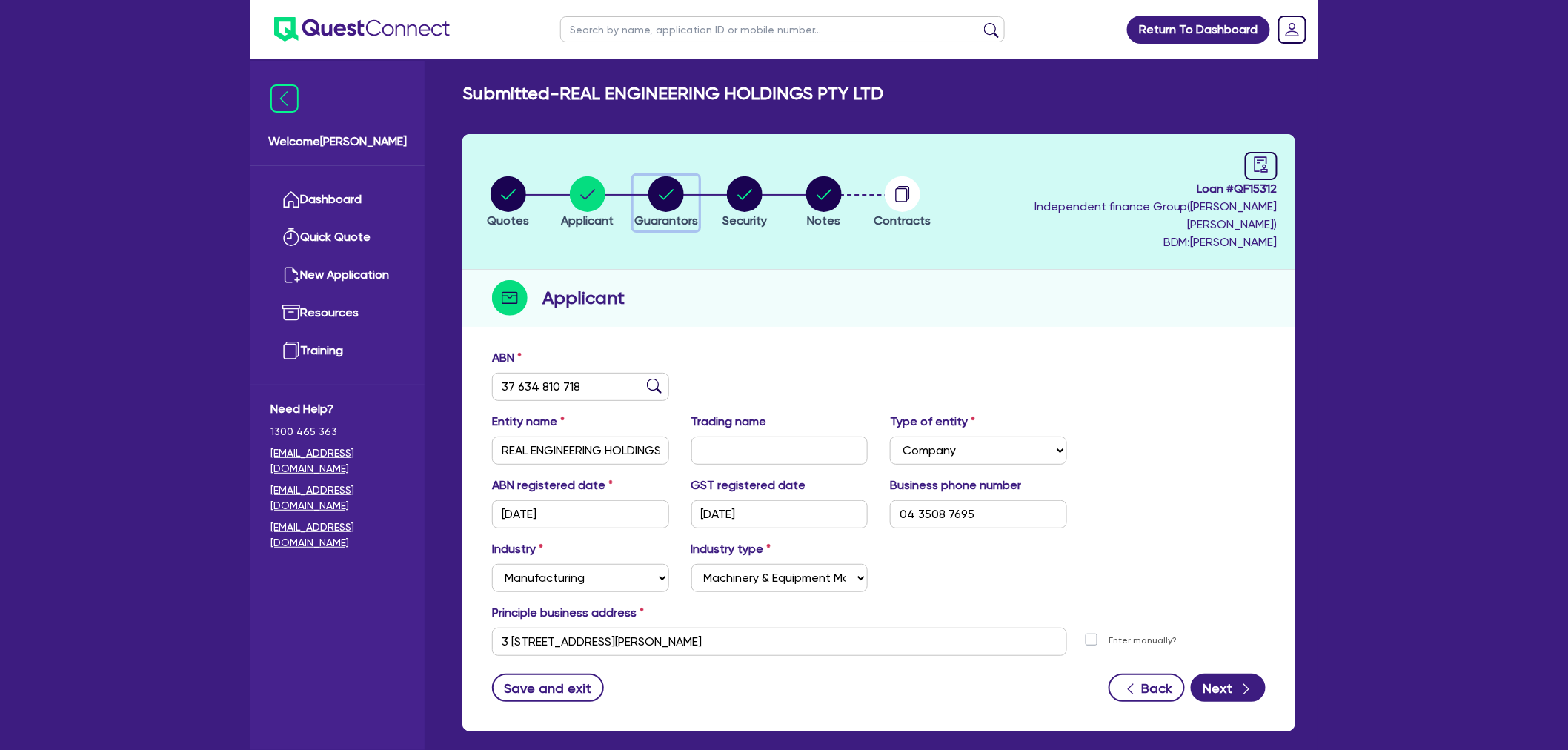
select select "CASH"
select select "VEHICLE"
select select "EQUIPMENT"
select select "CREDIT_CARD"
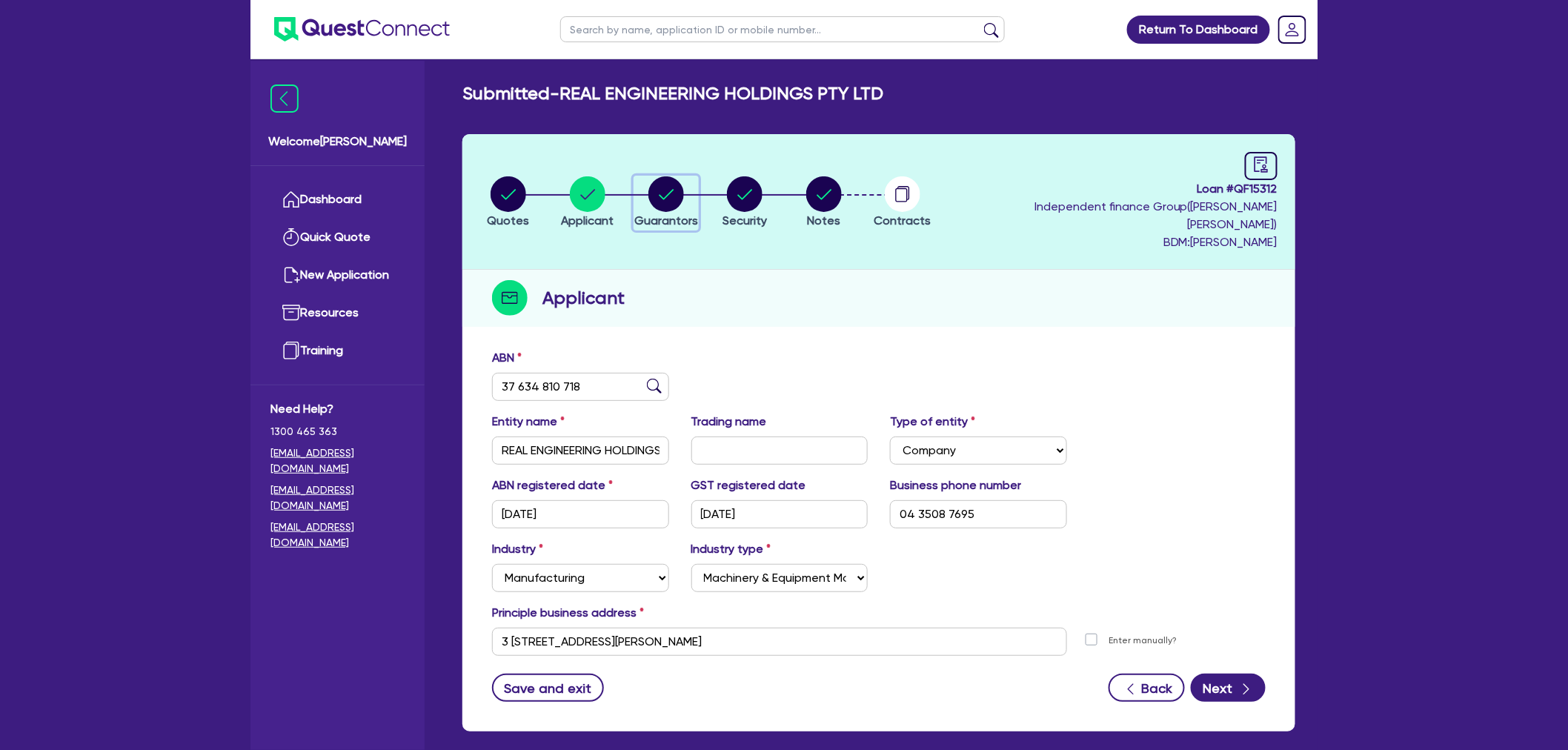
select select "EQUIPMENT_LOAN"
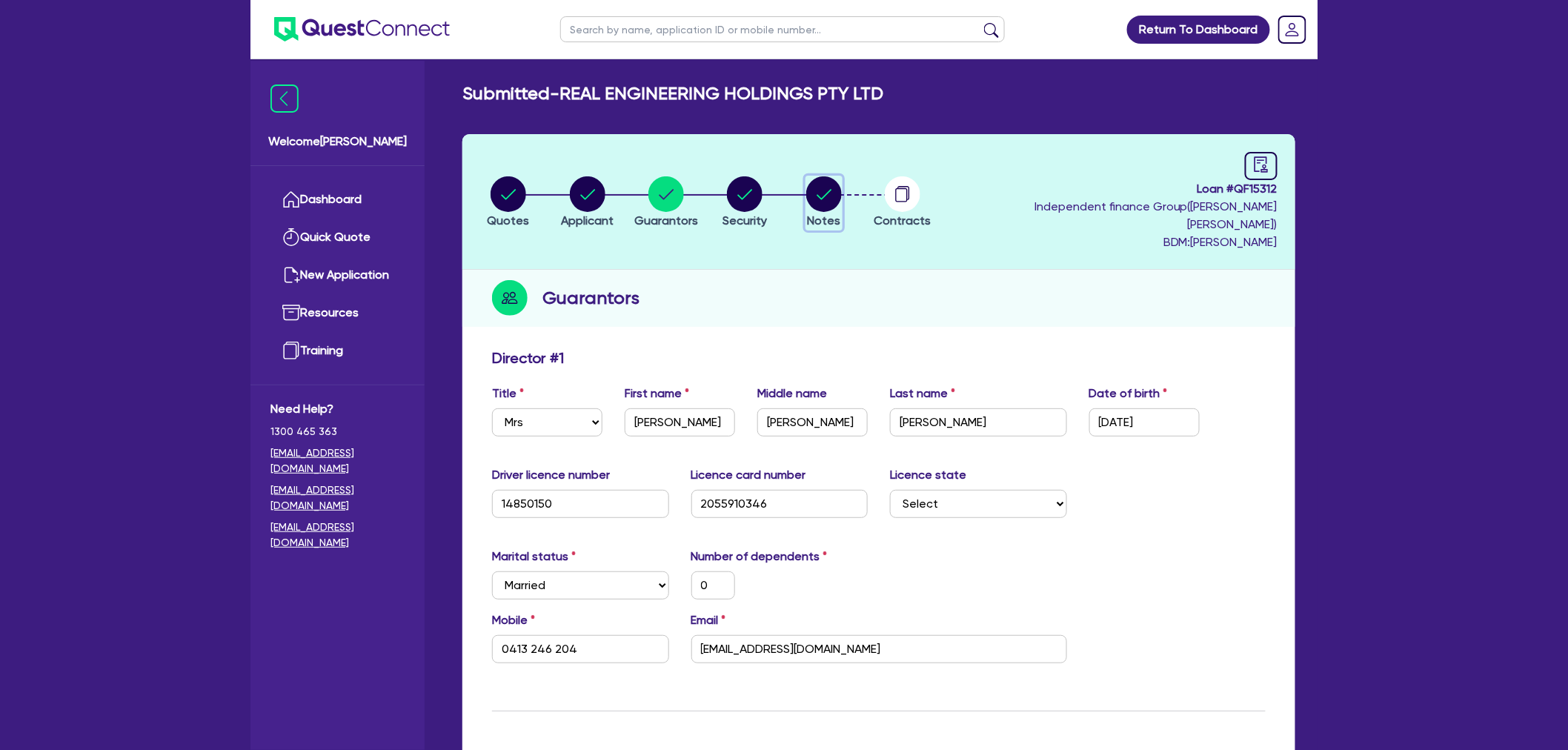
click at [823, 188] on circle "button" at bounding box center [824, 194] width 36 height 36
select select "Quest Finance - Own Book"
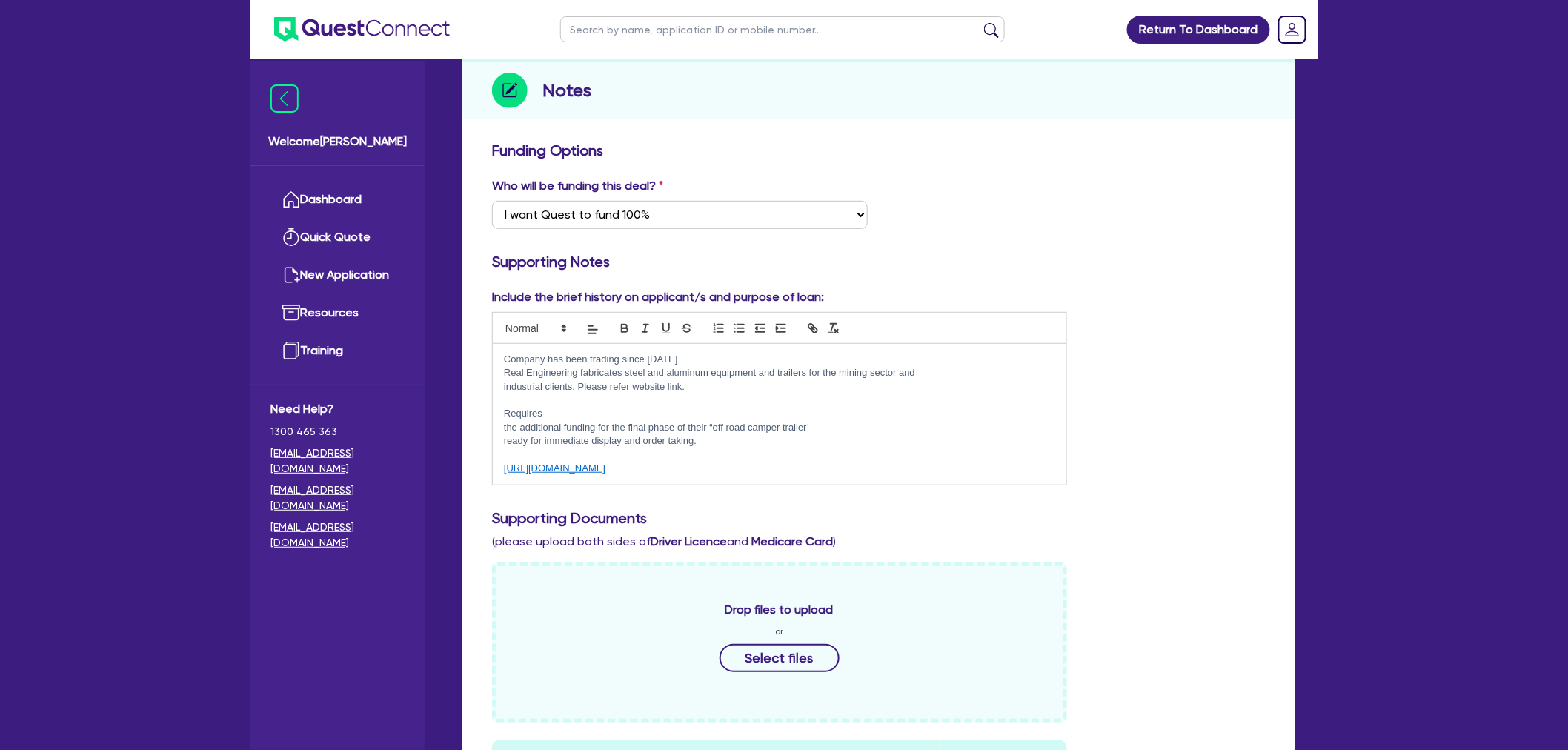
scroll to position [9, 0]
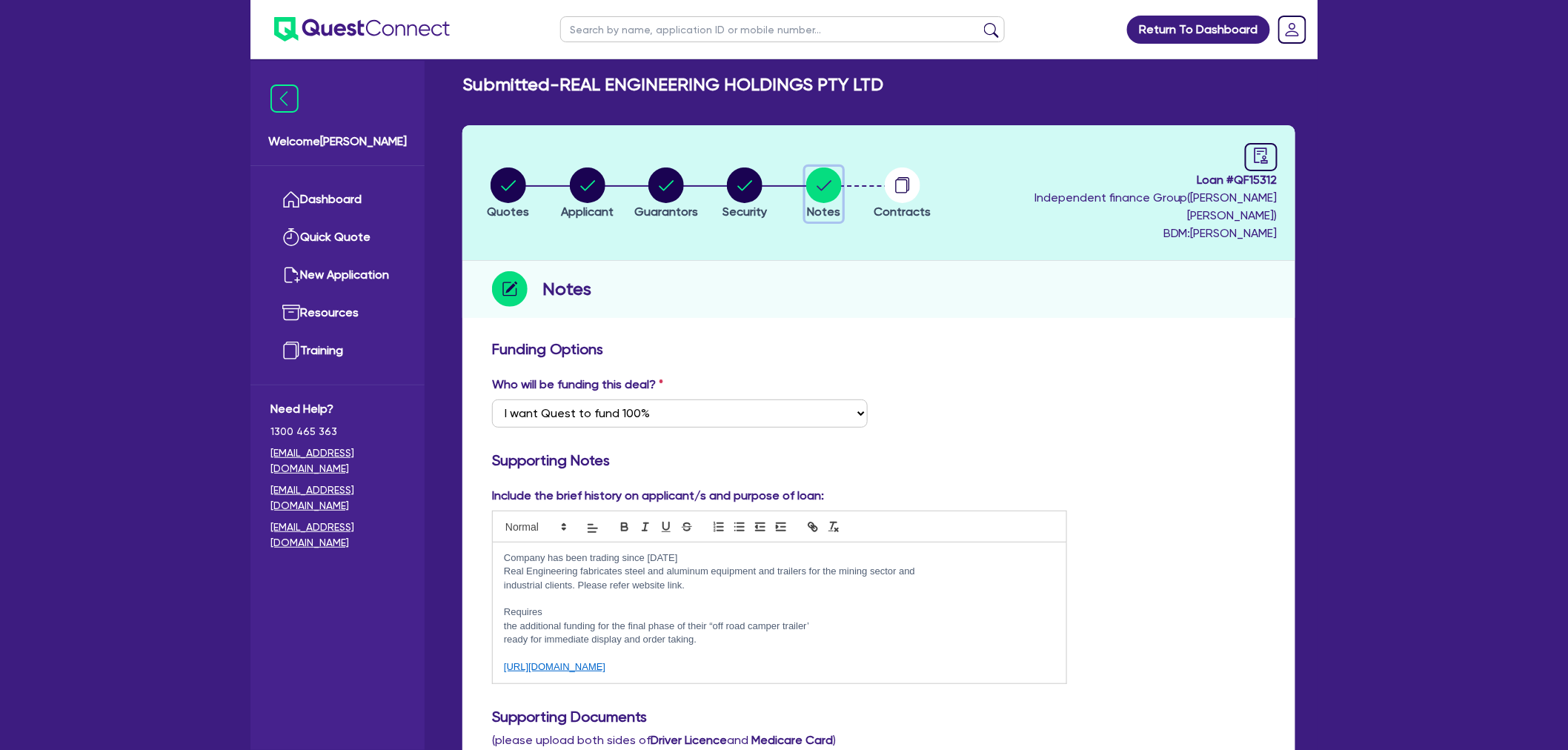
click at [805, 167] on button "Notes" at bounding box center [824, 194] width 37 height 55
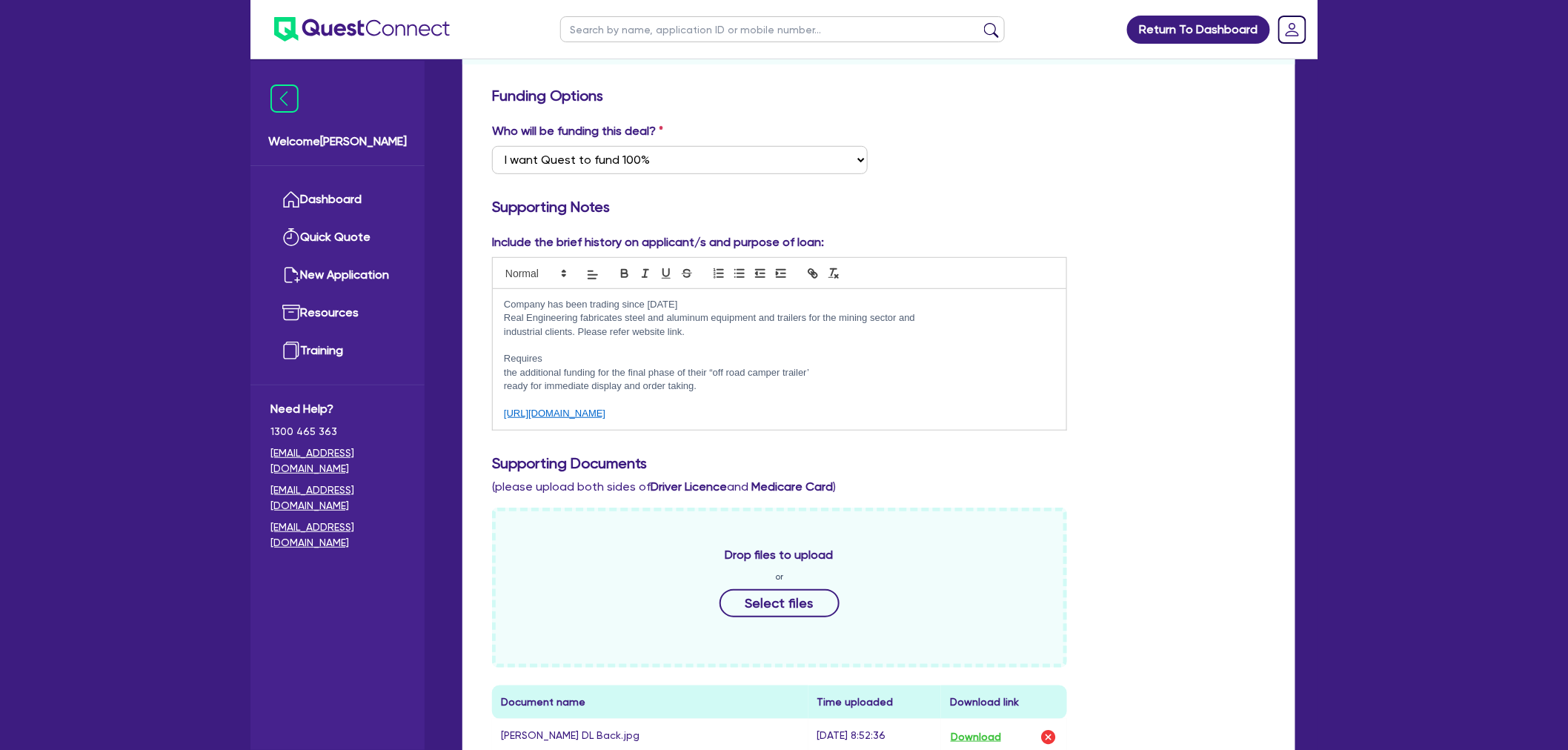
scroll to position [576, 0]
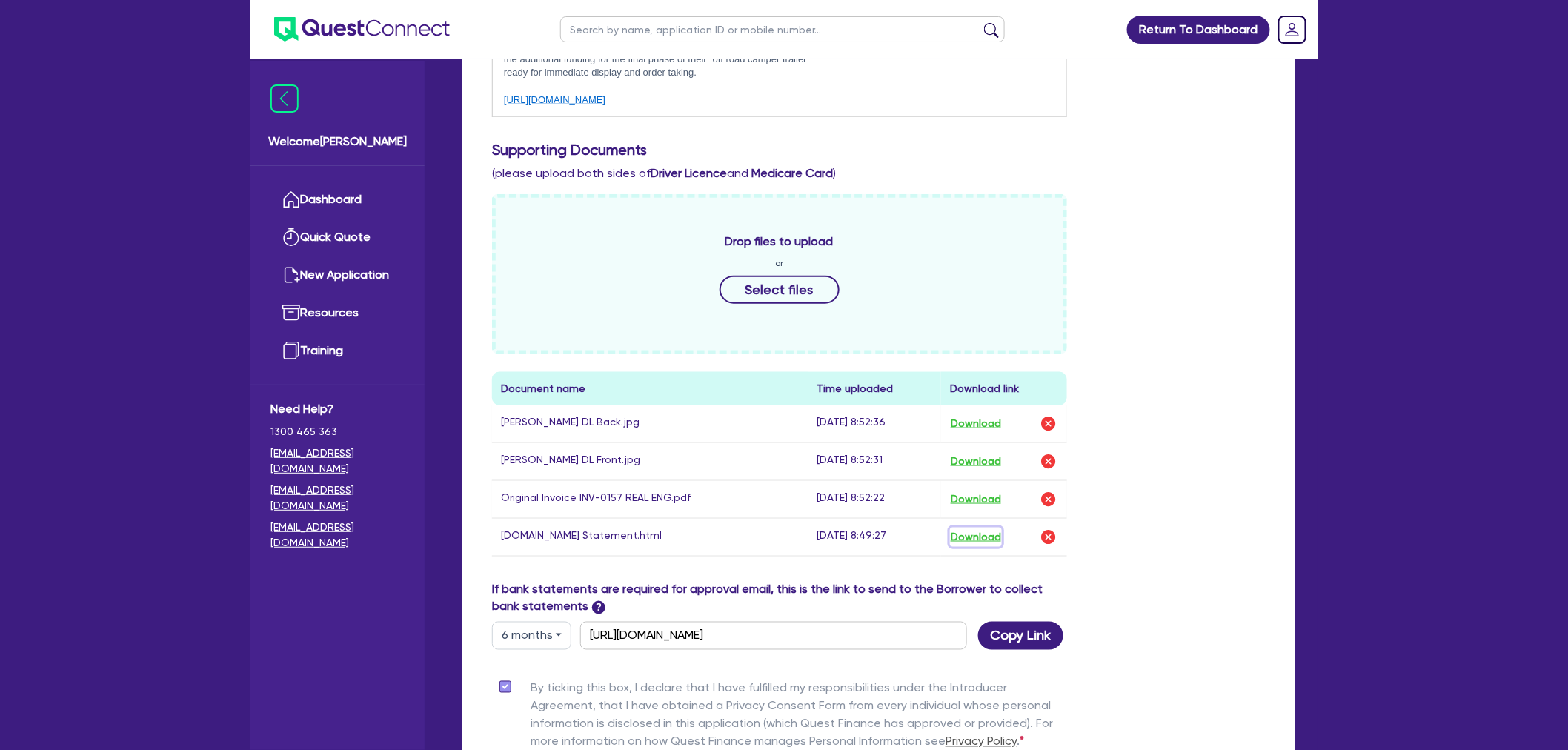
click at [990, 528] on button "Download" at bounding box center [976, 538] width 52 height 19
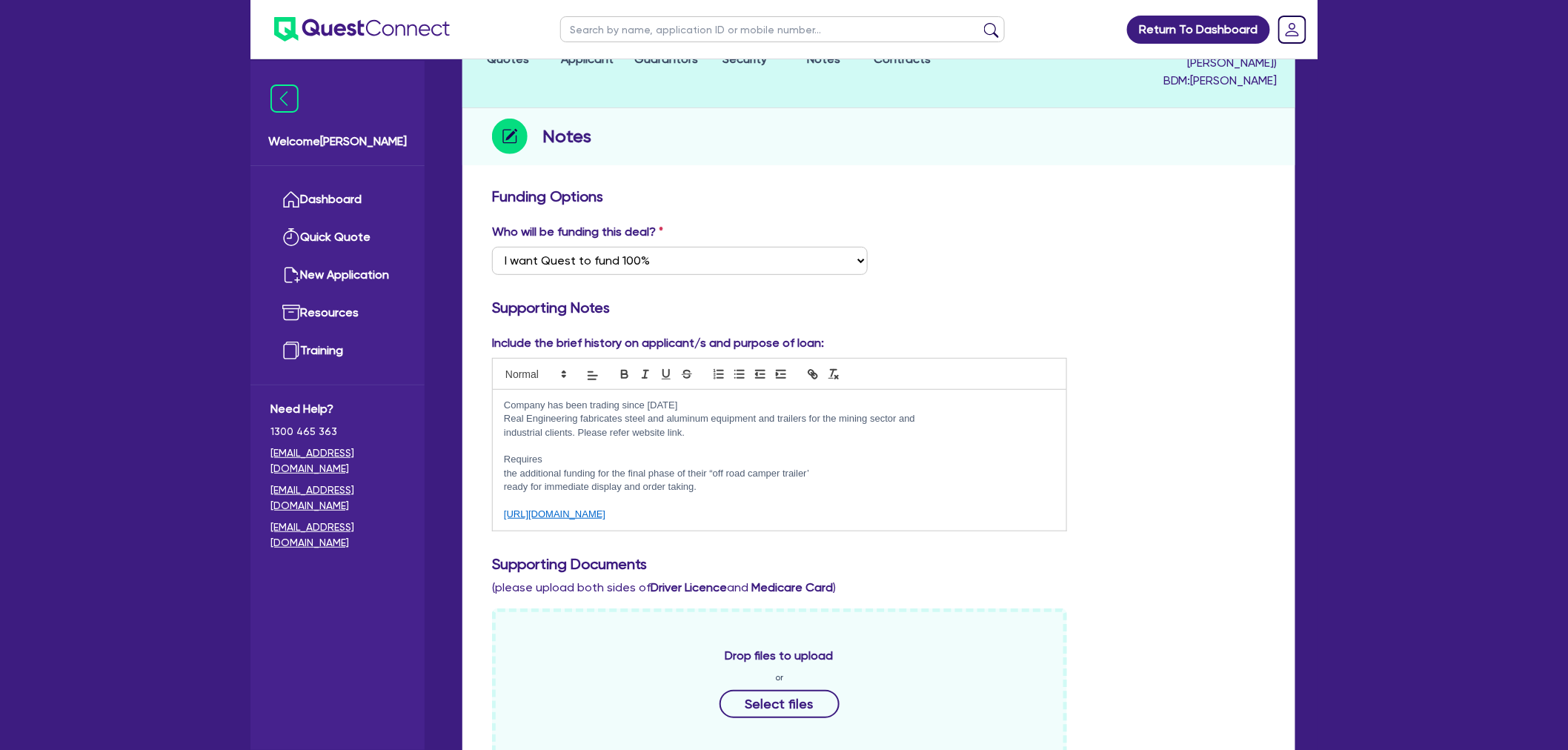
scroll to position [0, 0]
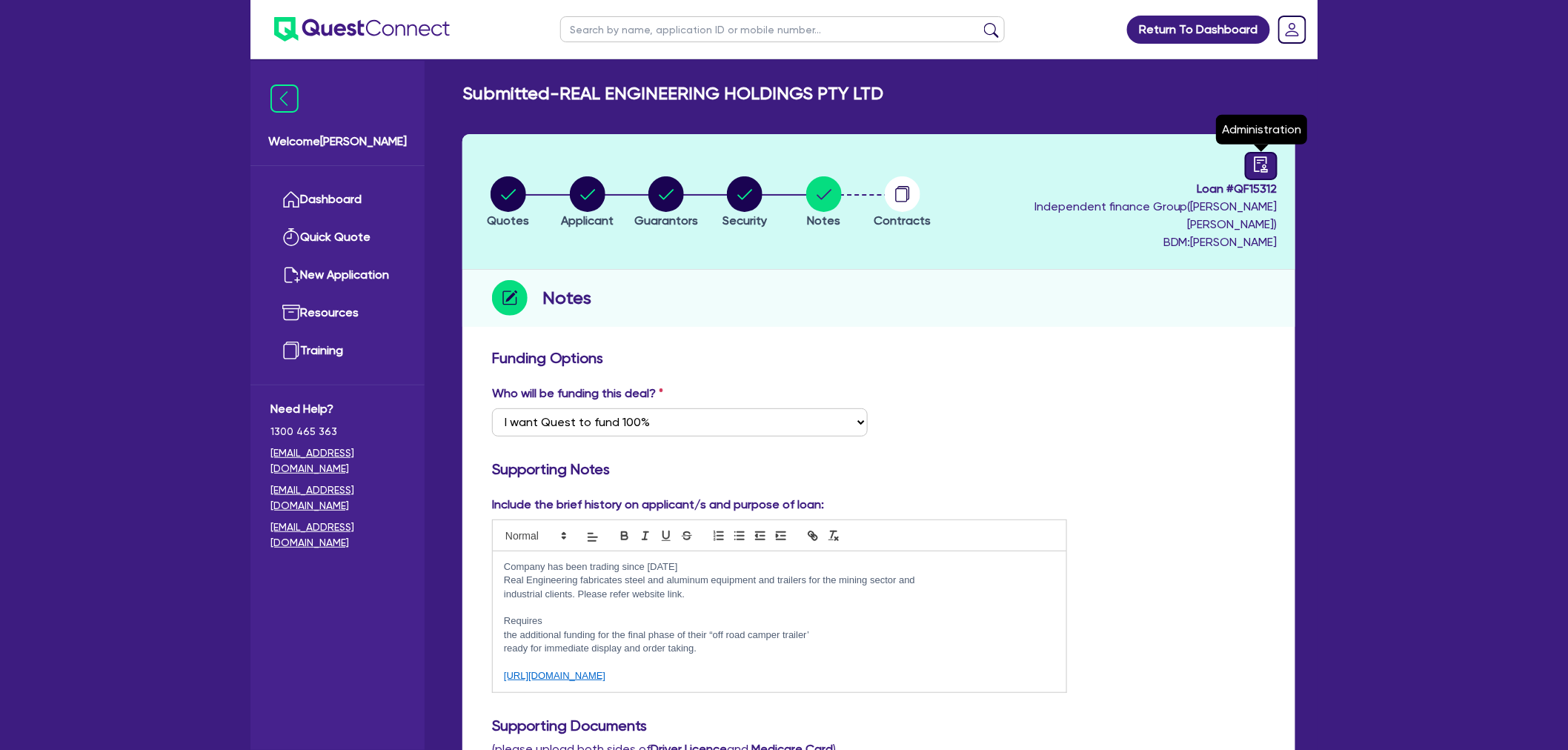
click at [1265, 167] on icon "audit" at bounding box center [1261, 165] width 17 height 17
select select "SUBMITTED_NEW"
select select "Quest Finance - Own Book"
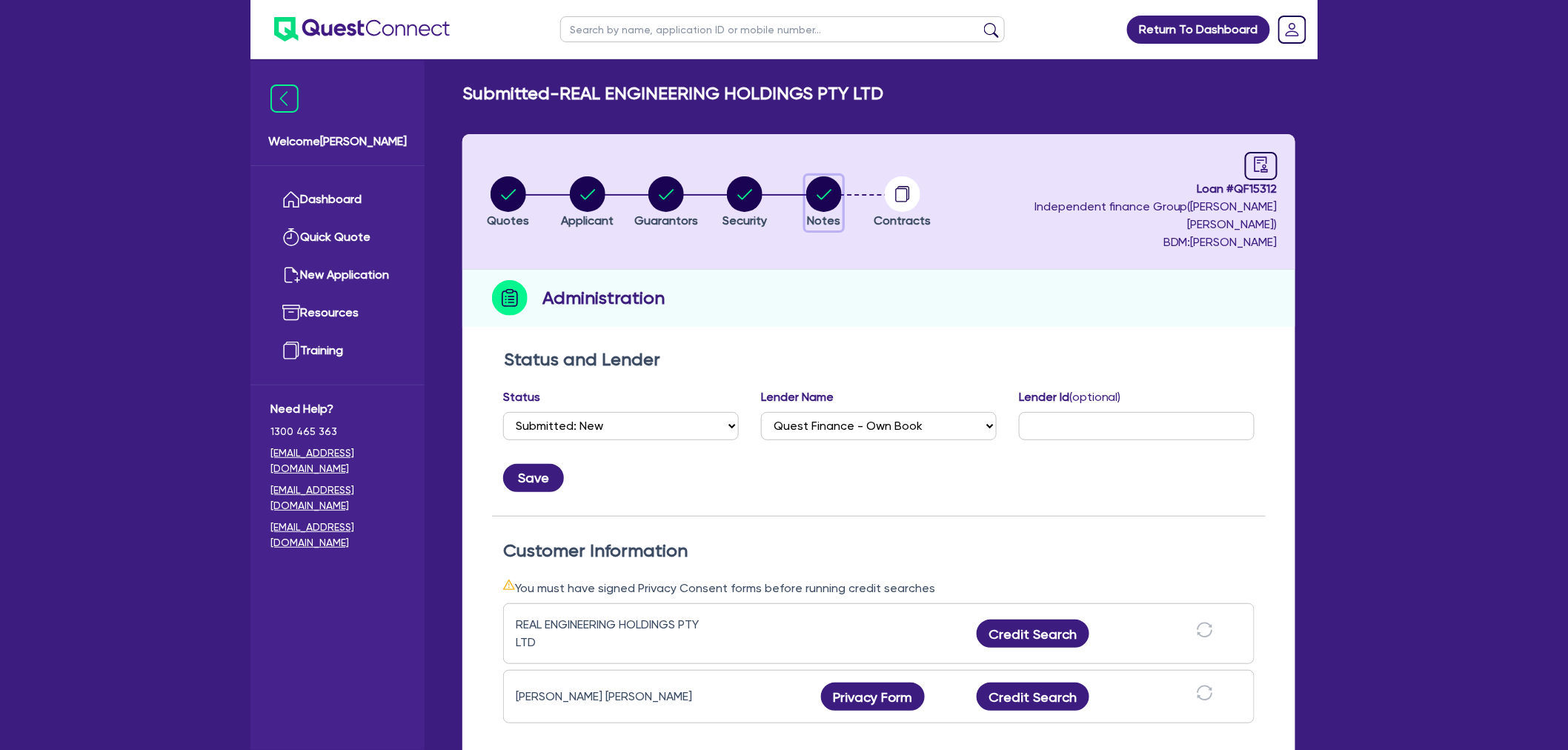
click at [818, 183] on circle "button" at bounding box center [824, 194] width 36 height 36
select select "Quest Finance - Own Book"
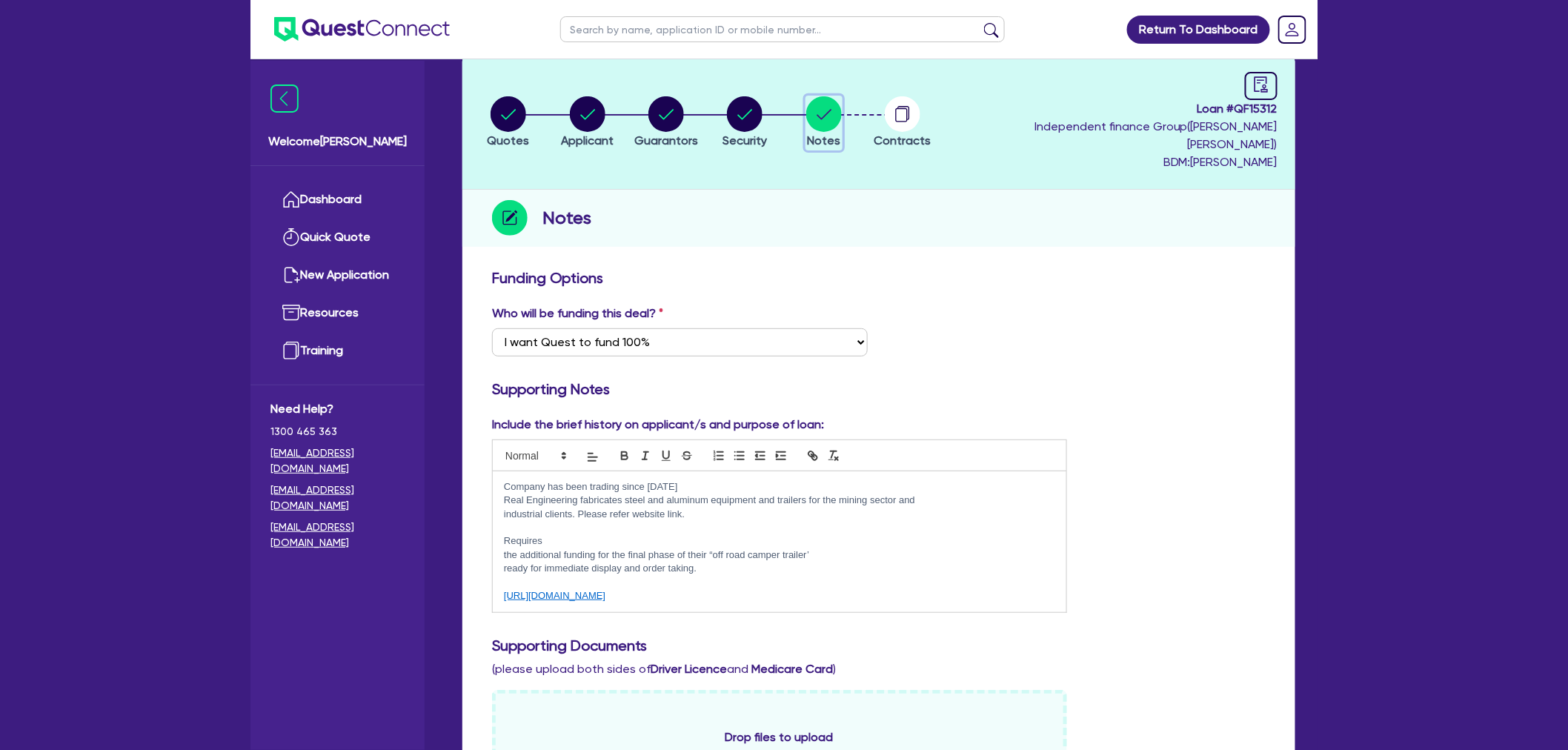
scroll to position [659, 0]
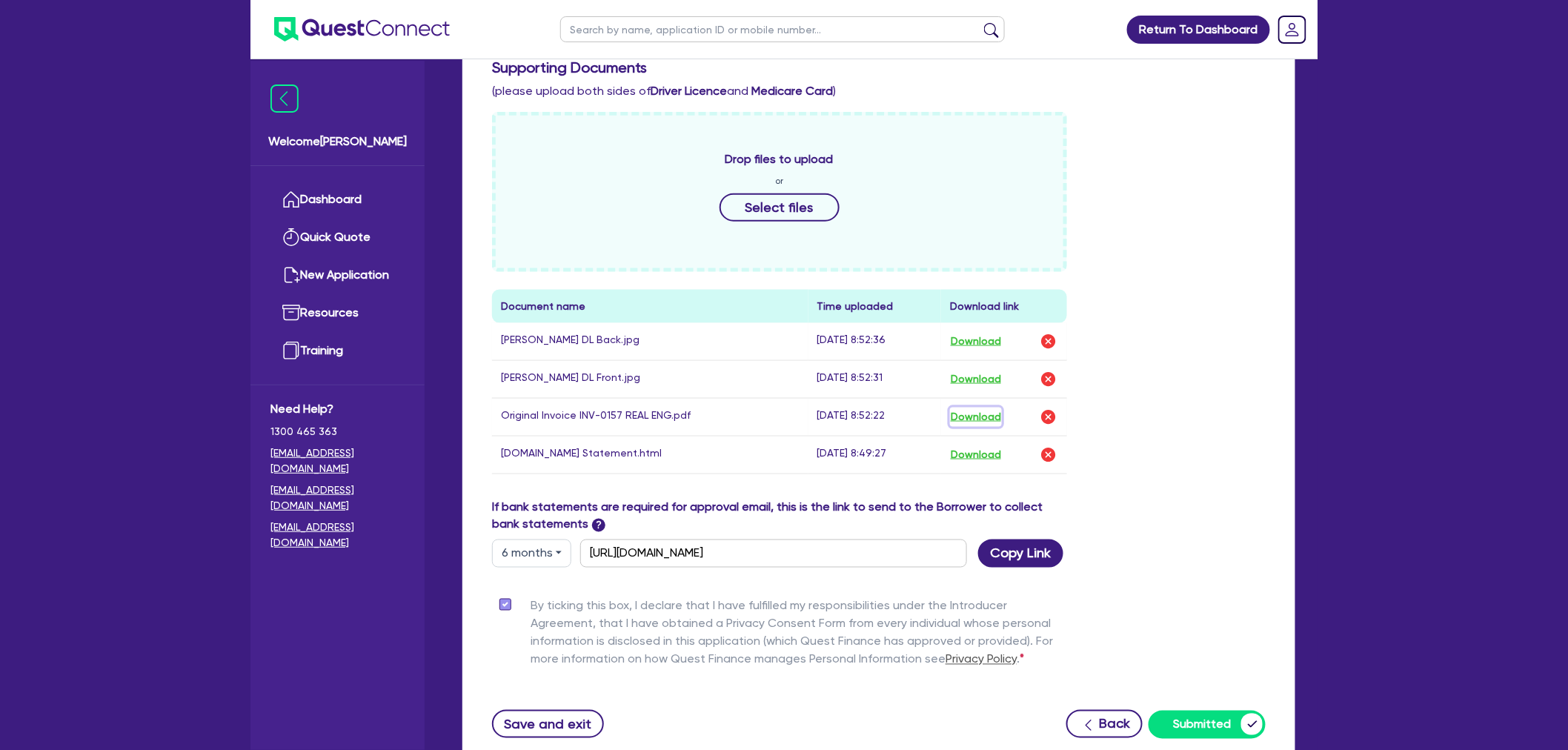
click at [979, 408] on button "Download" at bounding box center [976, 418] width 52 height 19
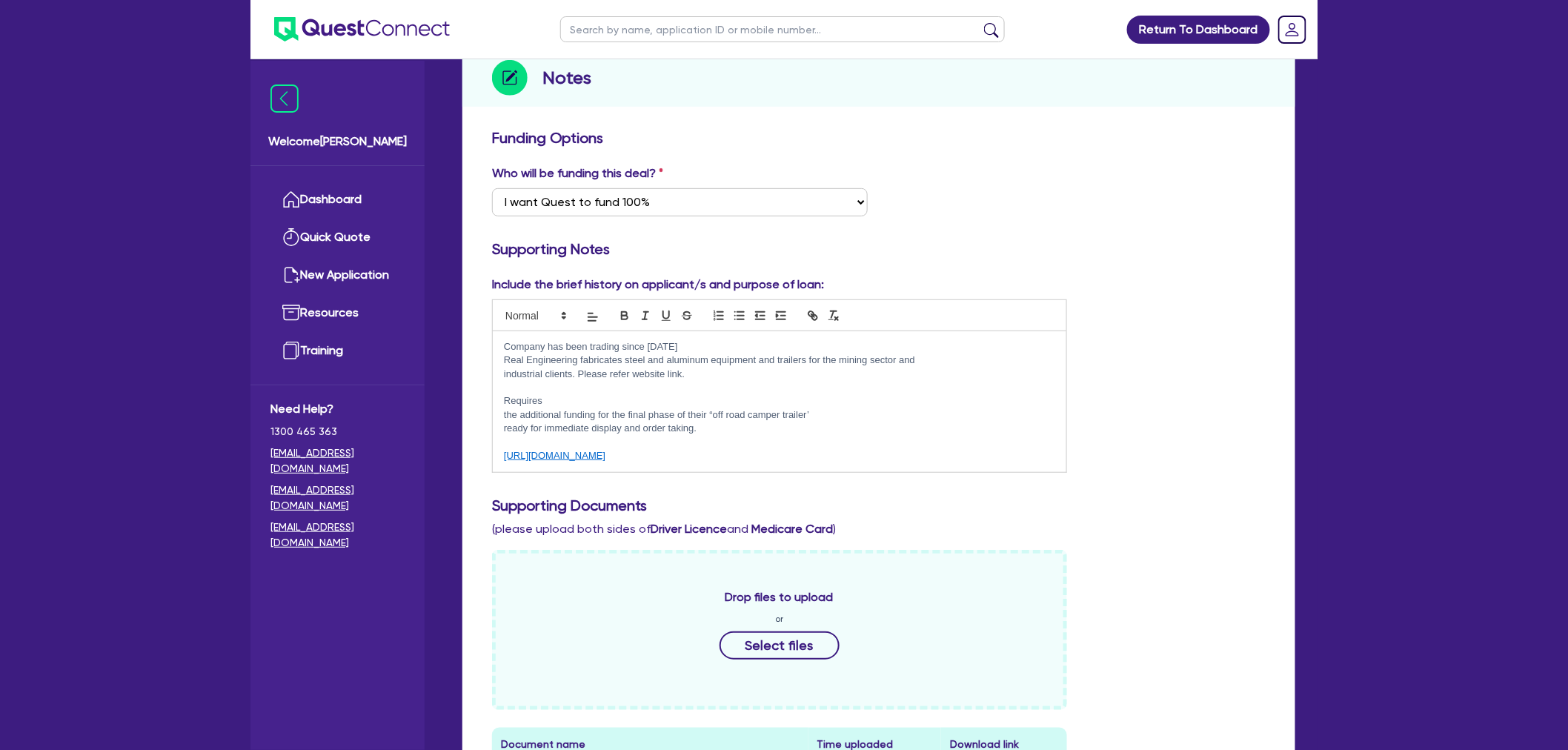
scroll to position [0, 0]
